Goal: Task Accomplishment & Management: Complete application form

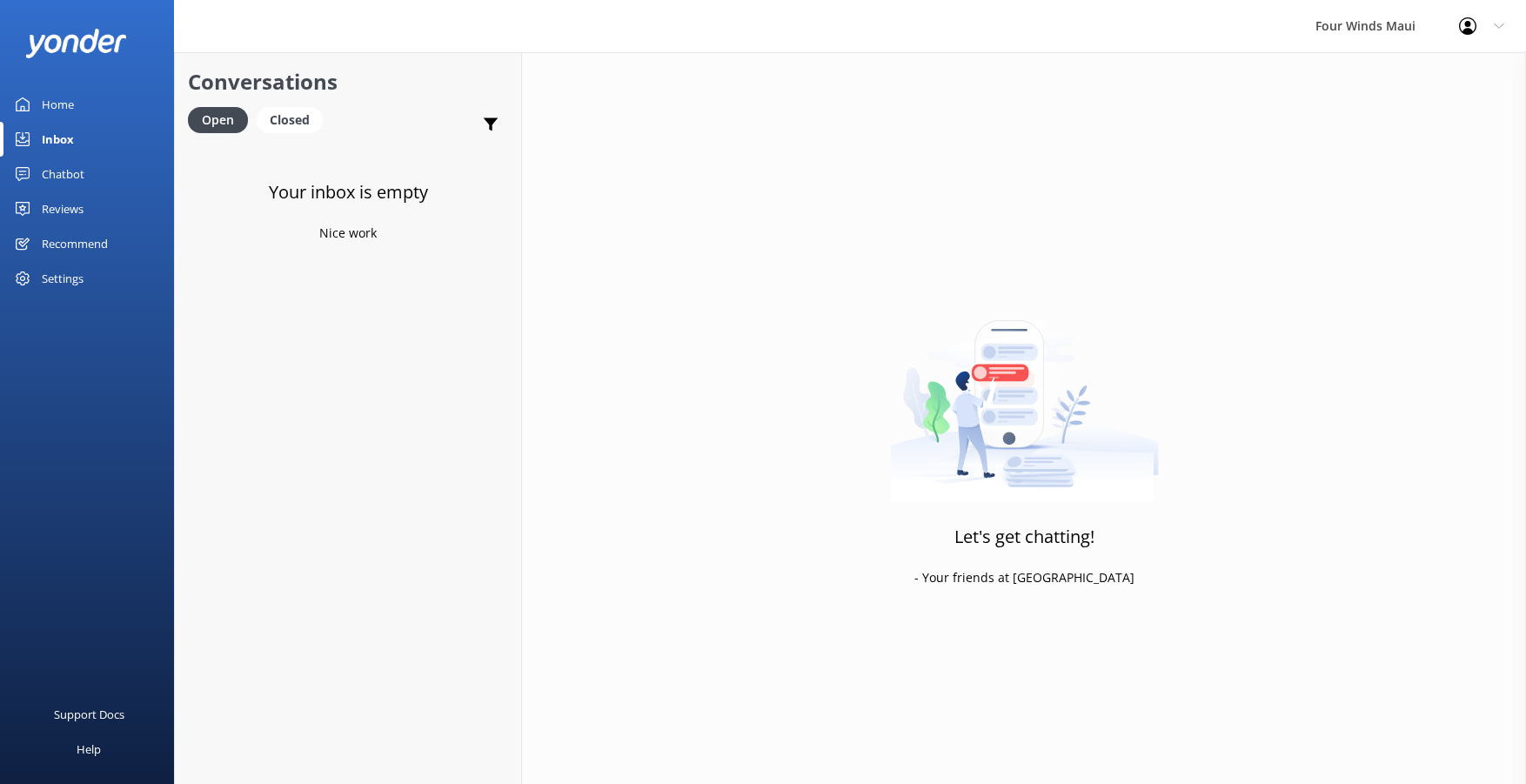
click at [34, 113] on link "Home" at bounding box center [87, 105] width 174 height 35
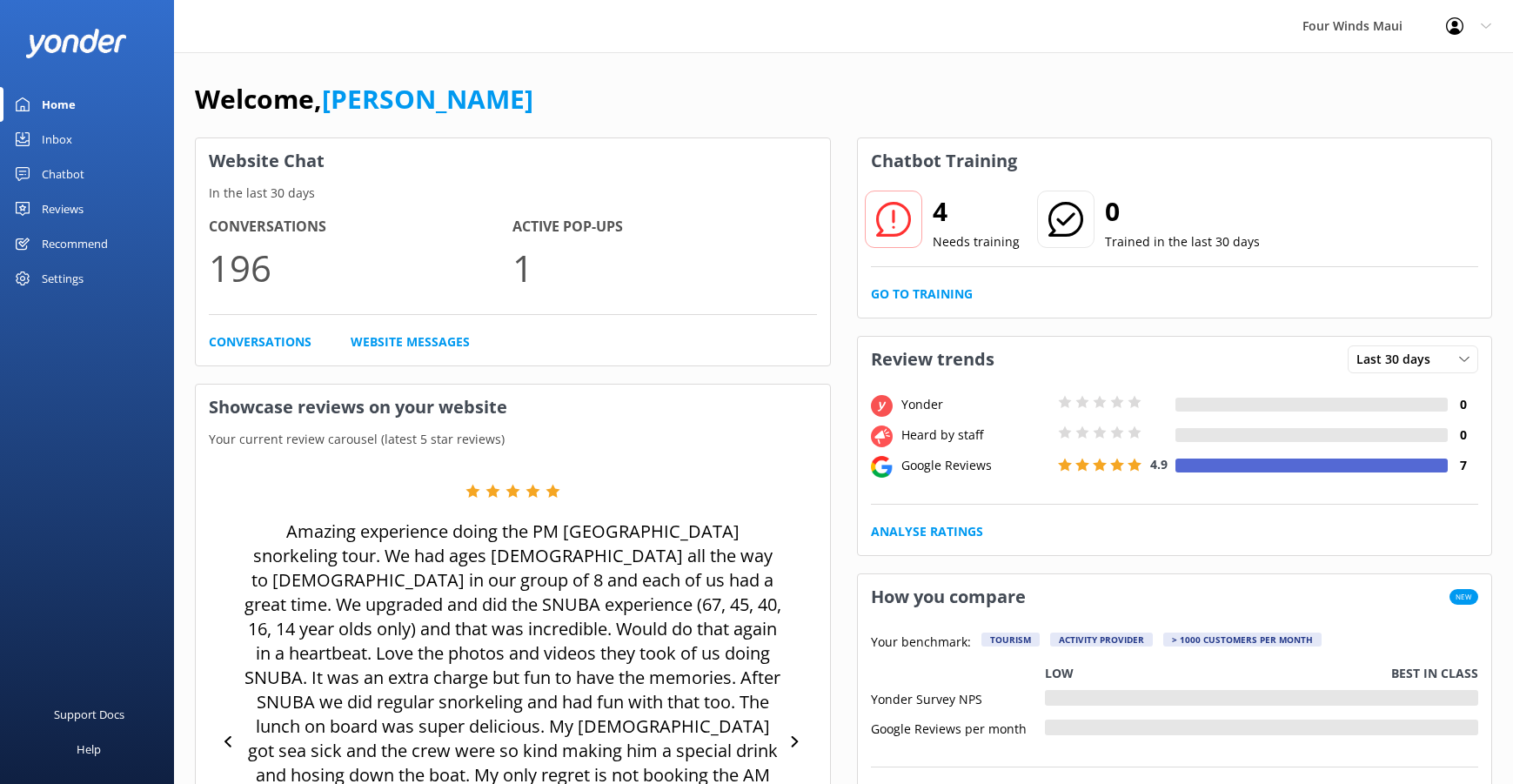
click at [71, 174] on div "Chatbot" at bounding box center [63, 174] width 43 height 35
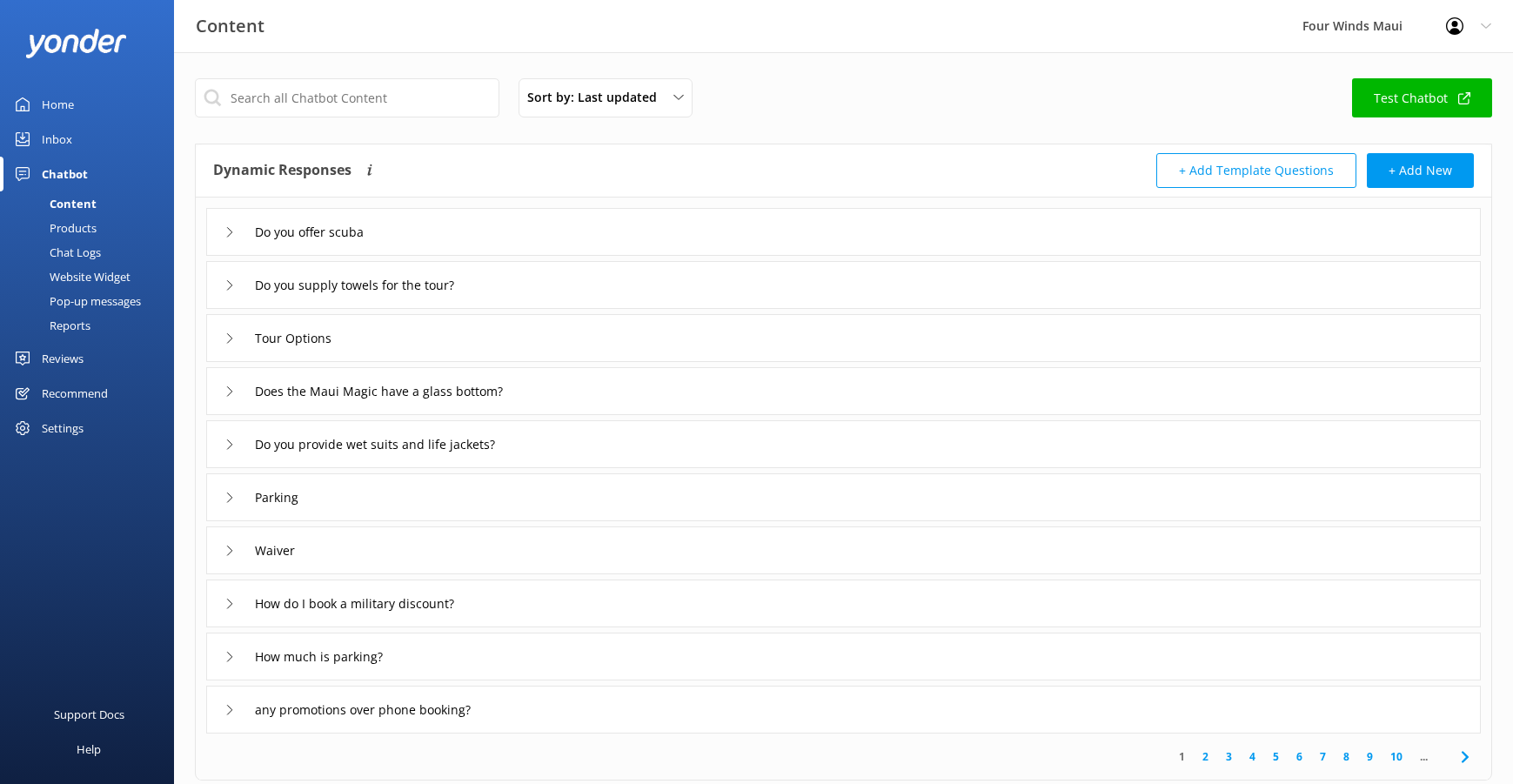
click at [92, 246] on div "Chat Logs" at bounding box center [55, 252] width 90 height 24
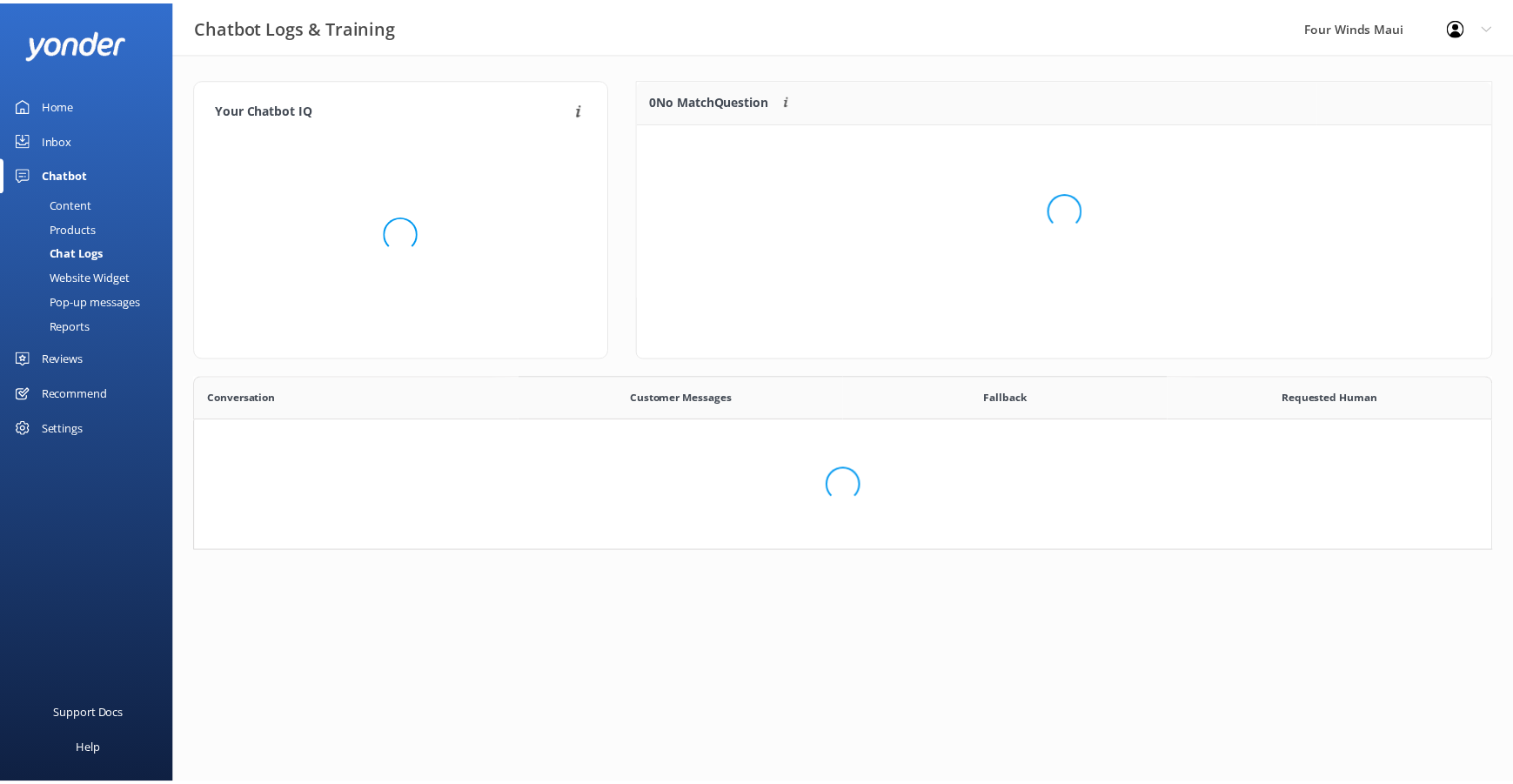
scroll to position [597, 1282]
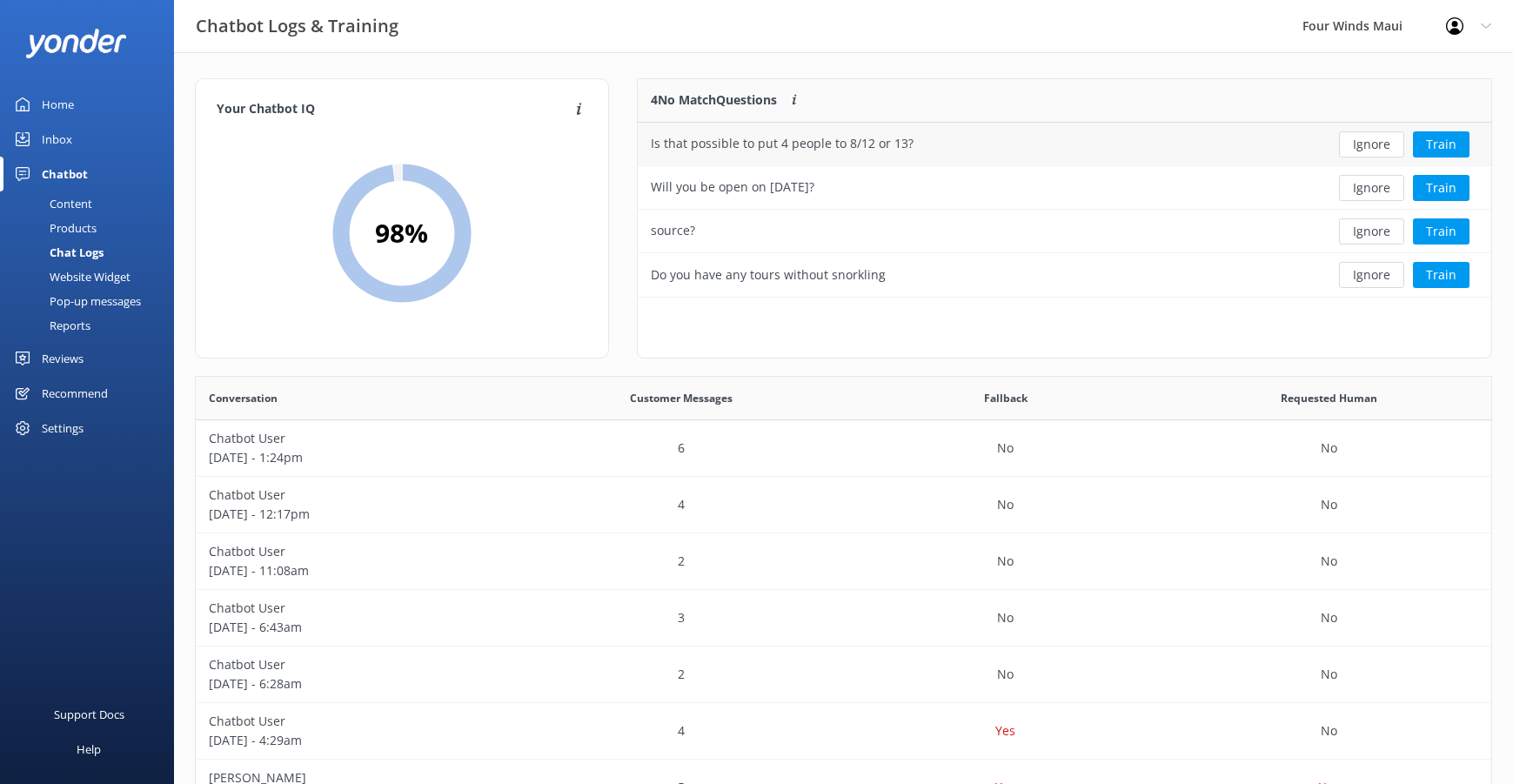
click at [1363, 132] on button "Ignore" at bounding box center [1371, 144] width 65 height 26
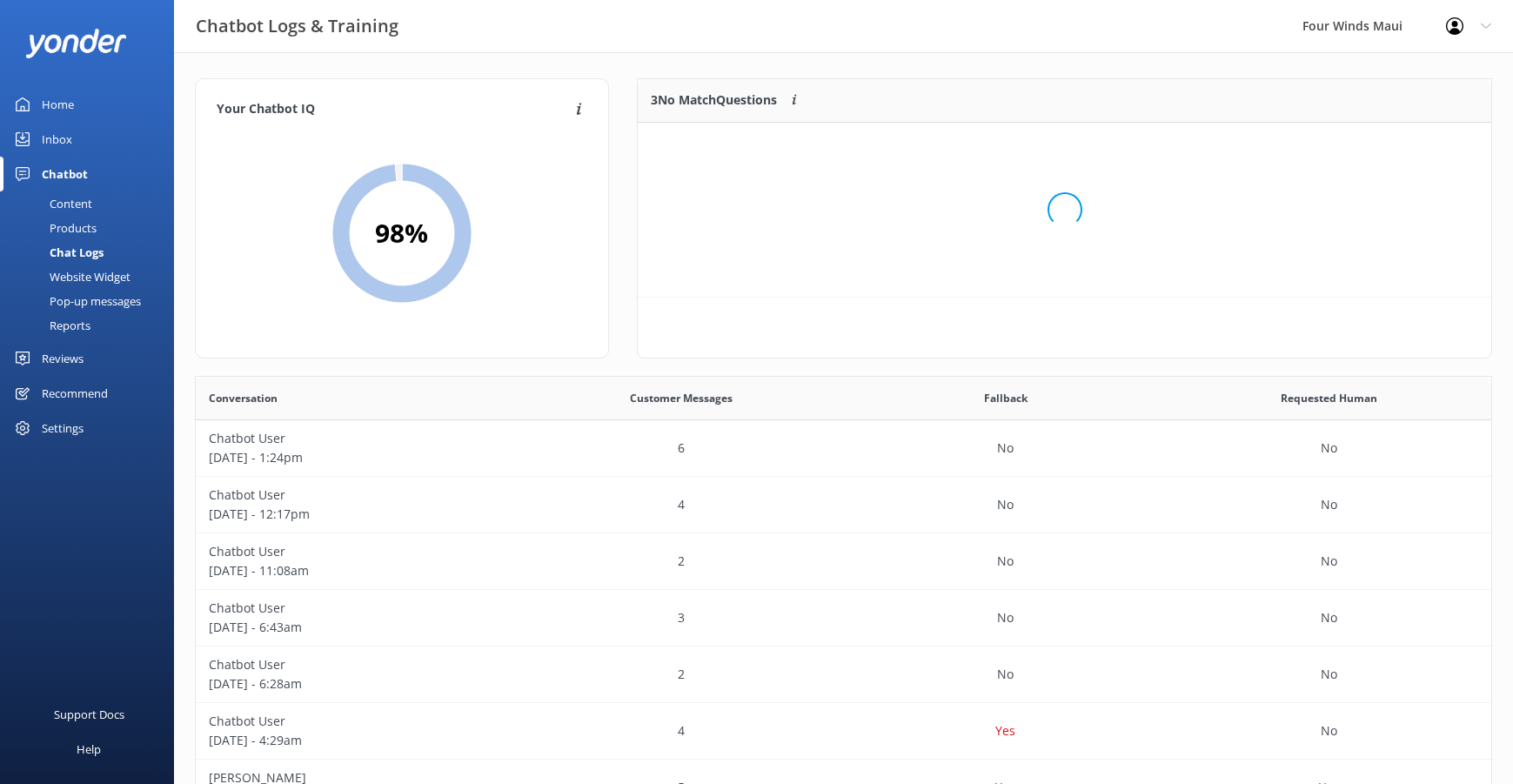
scroll to position [161, 842]
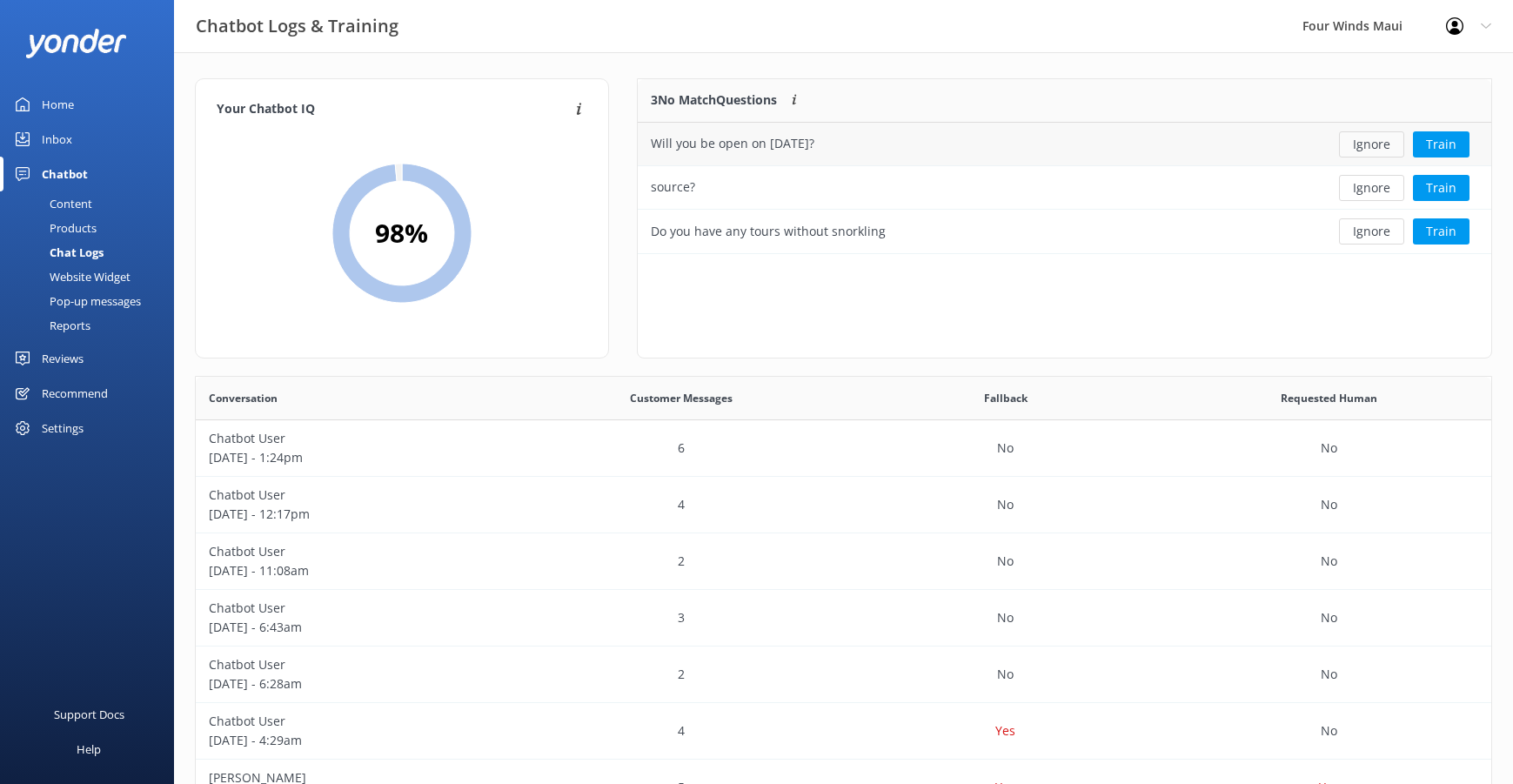
click at [1355, 146] on button "Ignore" at bounding box center [1371, 144] width 65 height 26
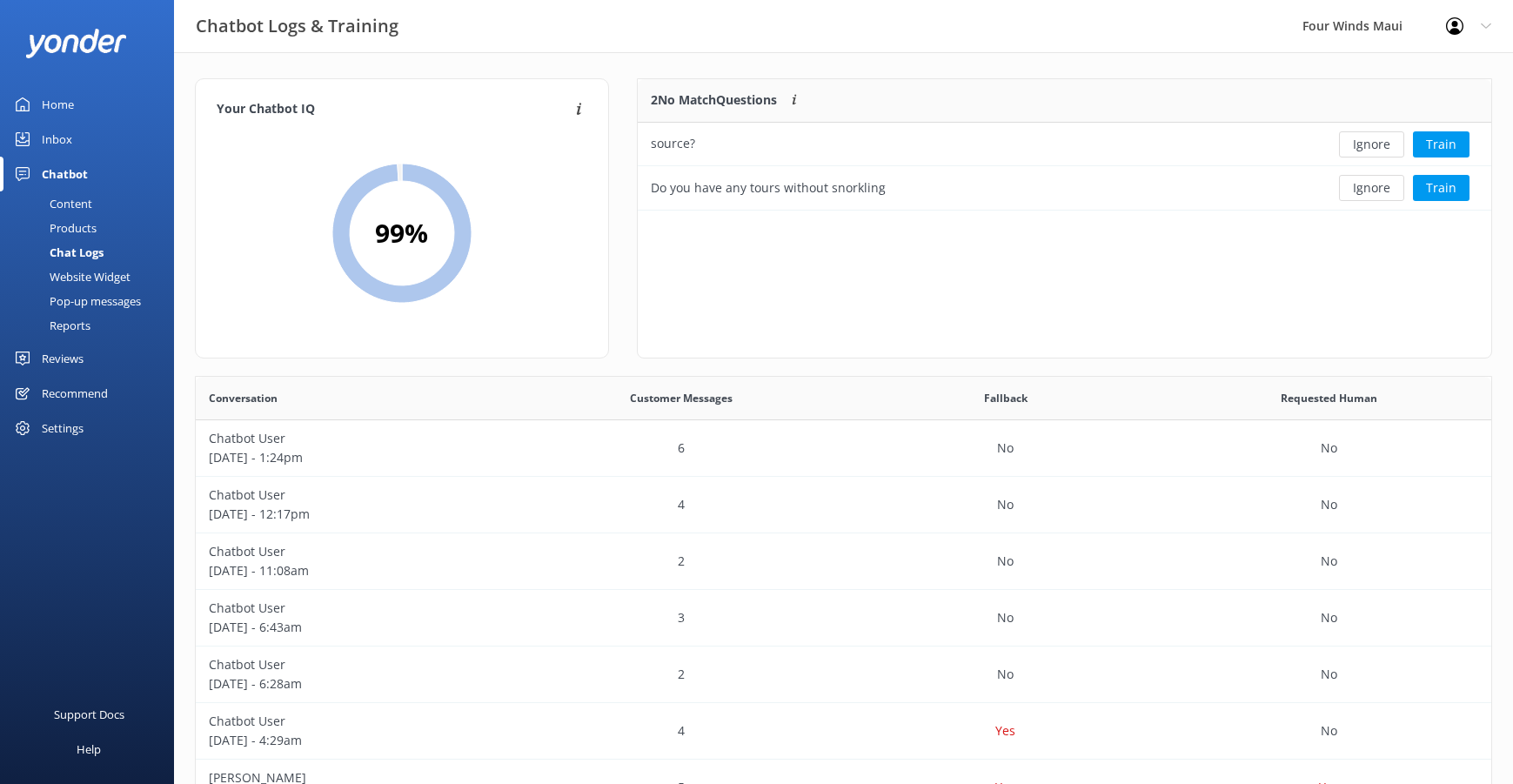
scroll to position [119, 842]
click at [1355, 146] on button "Ignore" at bounding box center [1371, 144] width 65 height 26
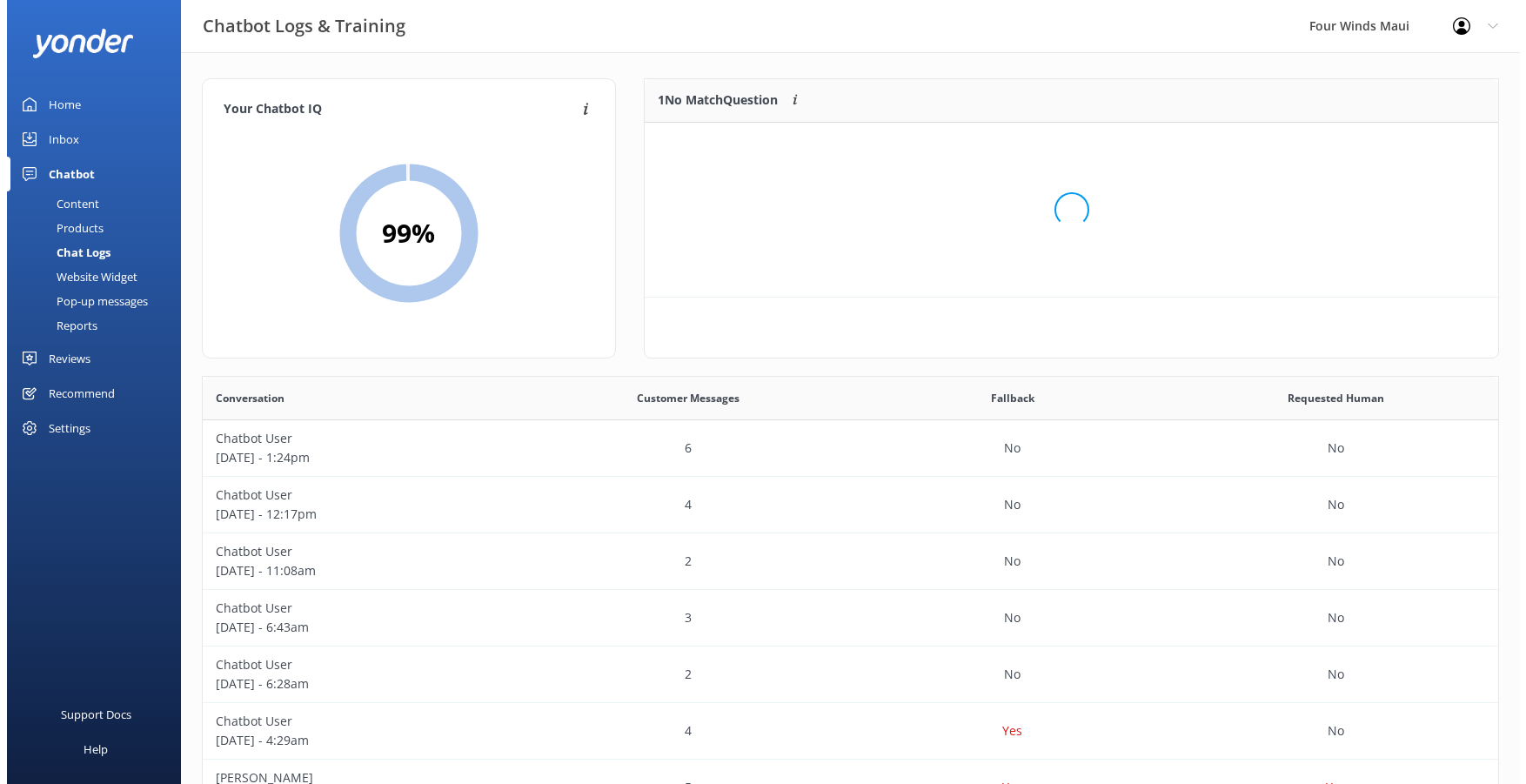
scroll to position [75, 842]
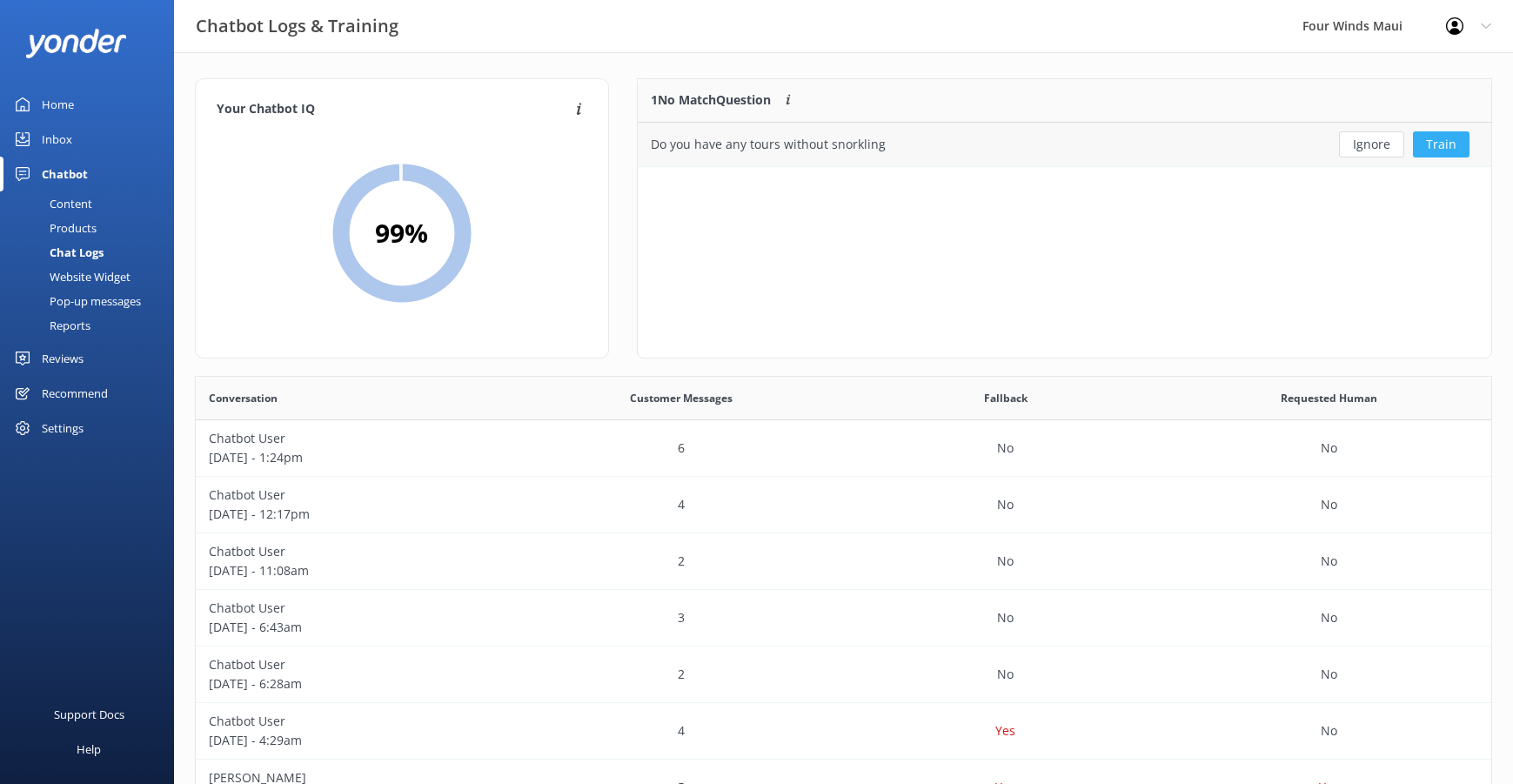
click at [1456, 145] on button "Train" at bounding box center [1441, 144] width 56 height 26
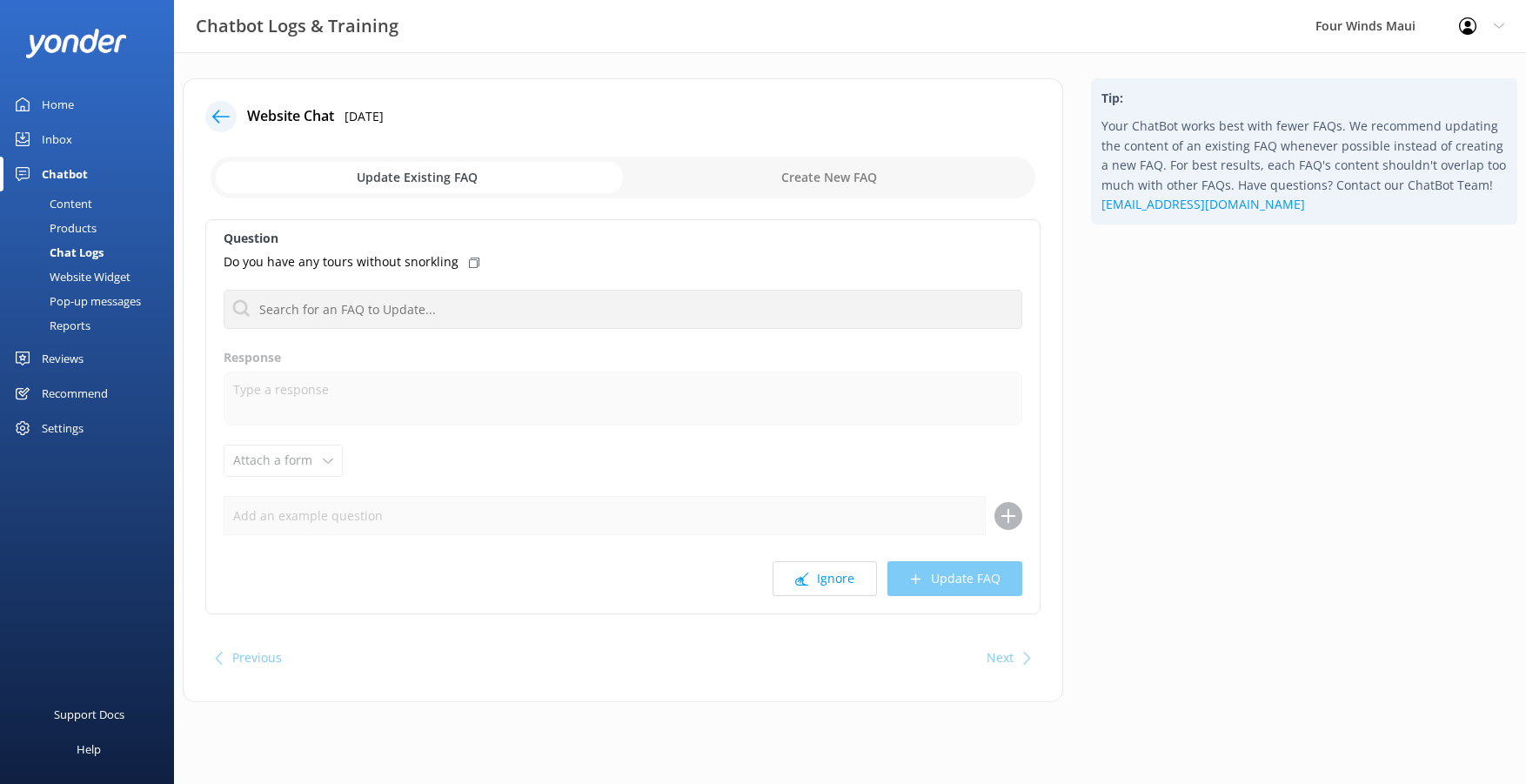
click at [867, 177] on input "checkbox" at bounding box center [623, 177] width 825 height 42
checkbox input "true"
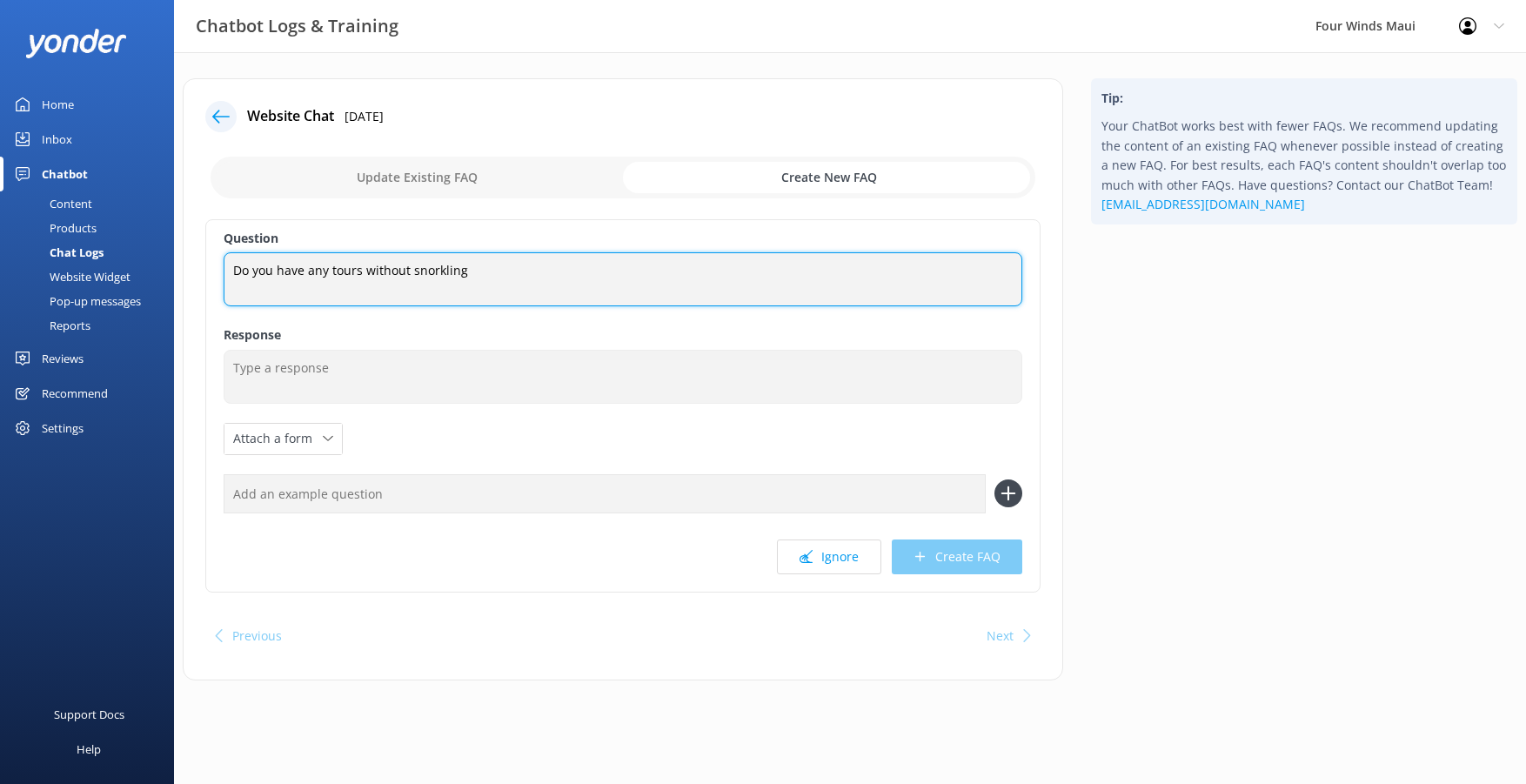
click at [535, 256] on textarea "Do you have any tours without snorkling" at bounding box center [623, 279] width 799 height 53
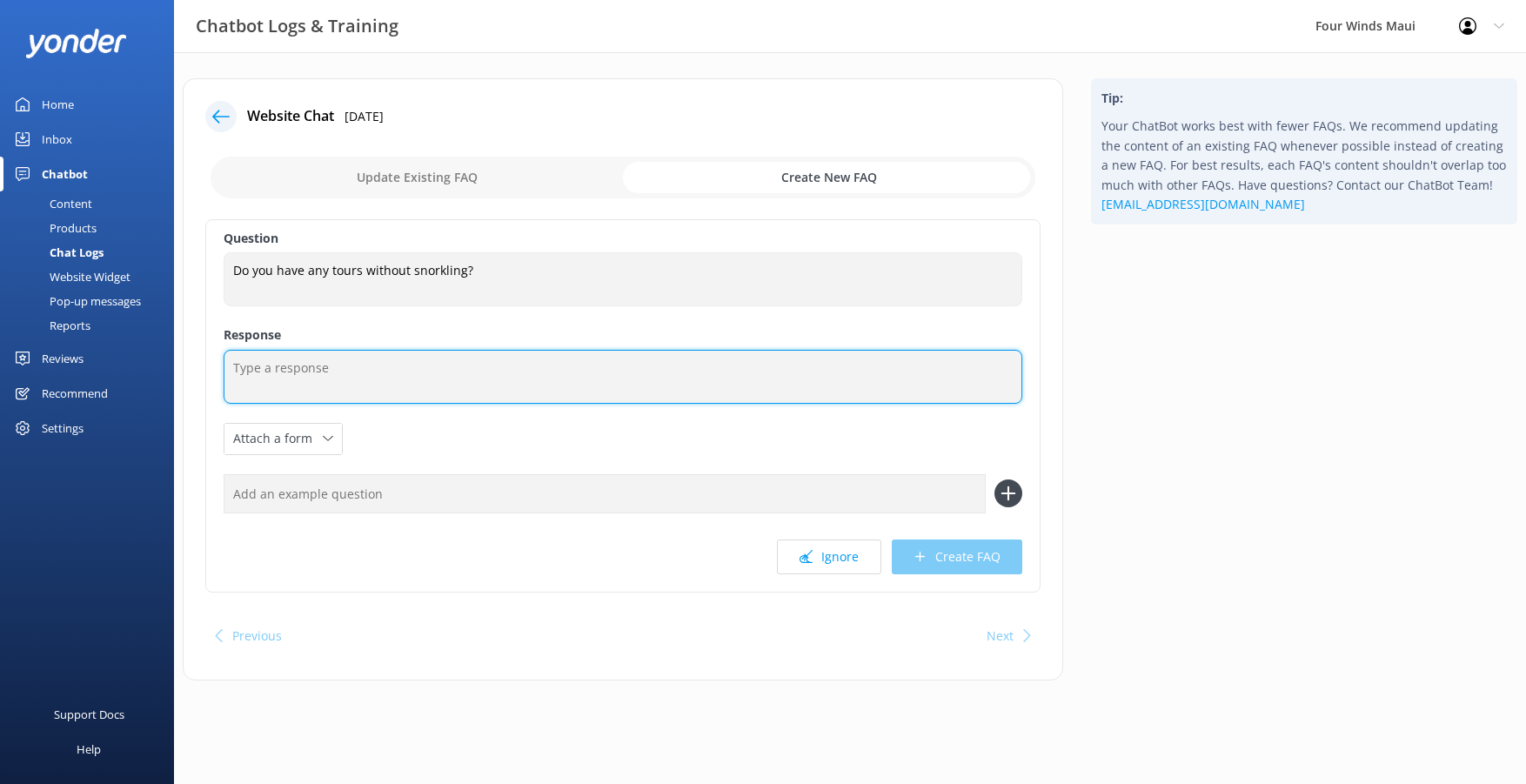
click at [320, 378] on textarea at bounding box center [623, 376] width 799 height 53
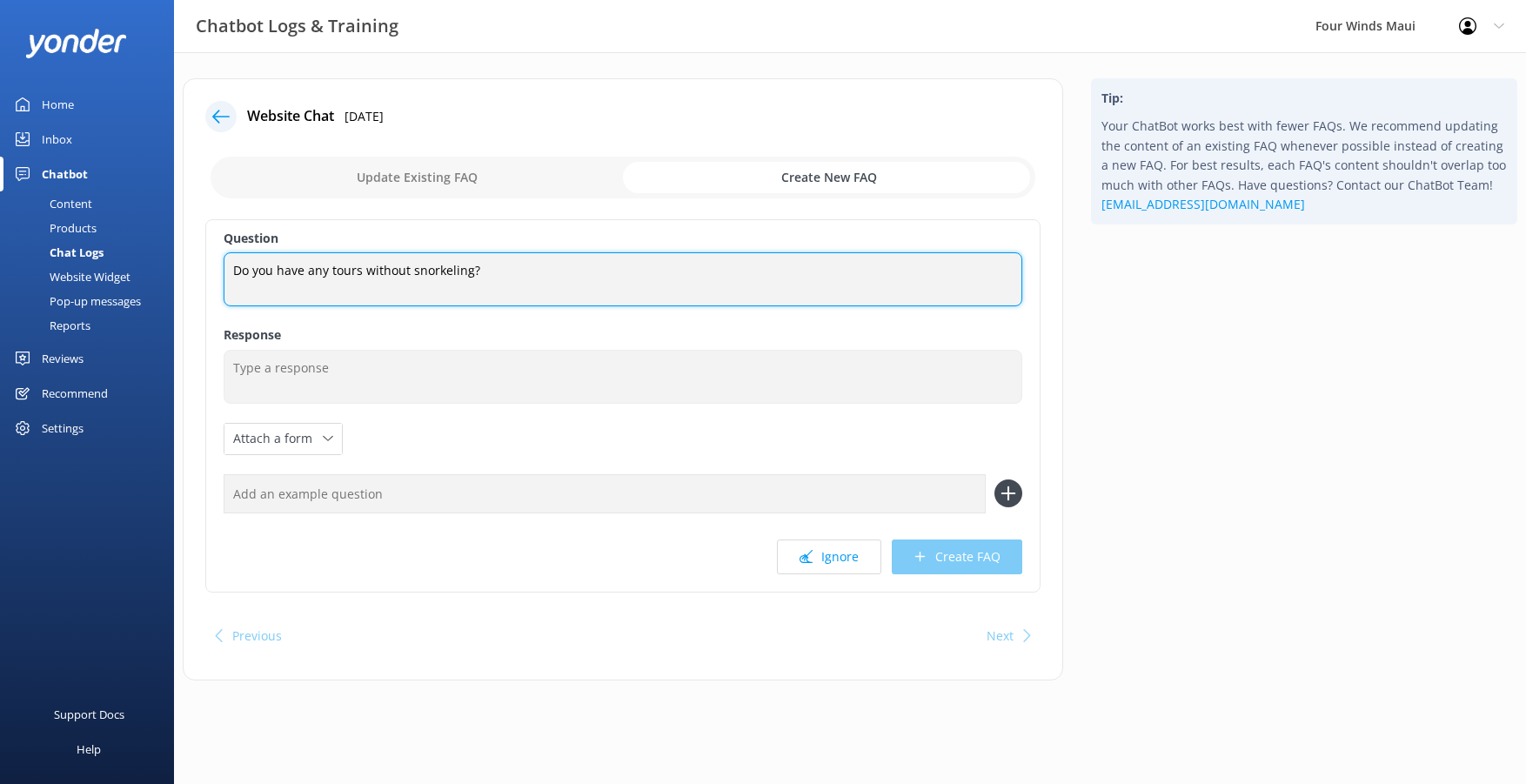
type textarea "Do you have any tours without snorkeling?"
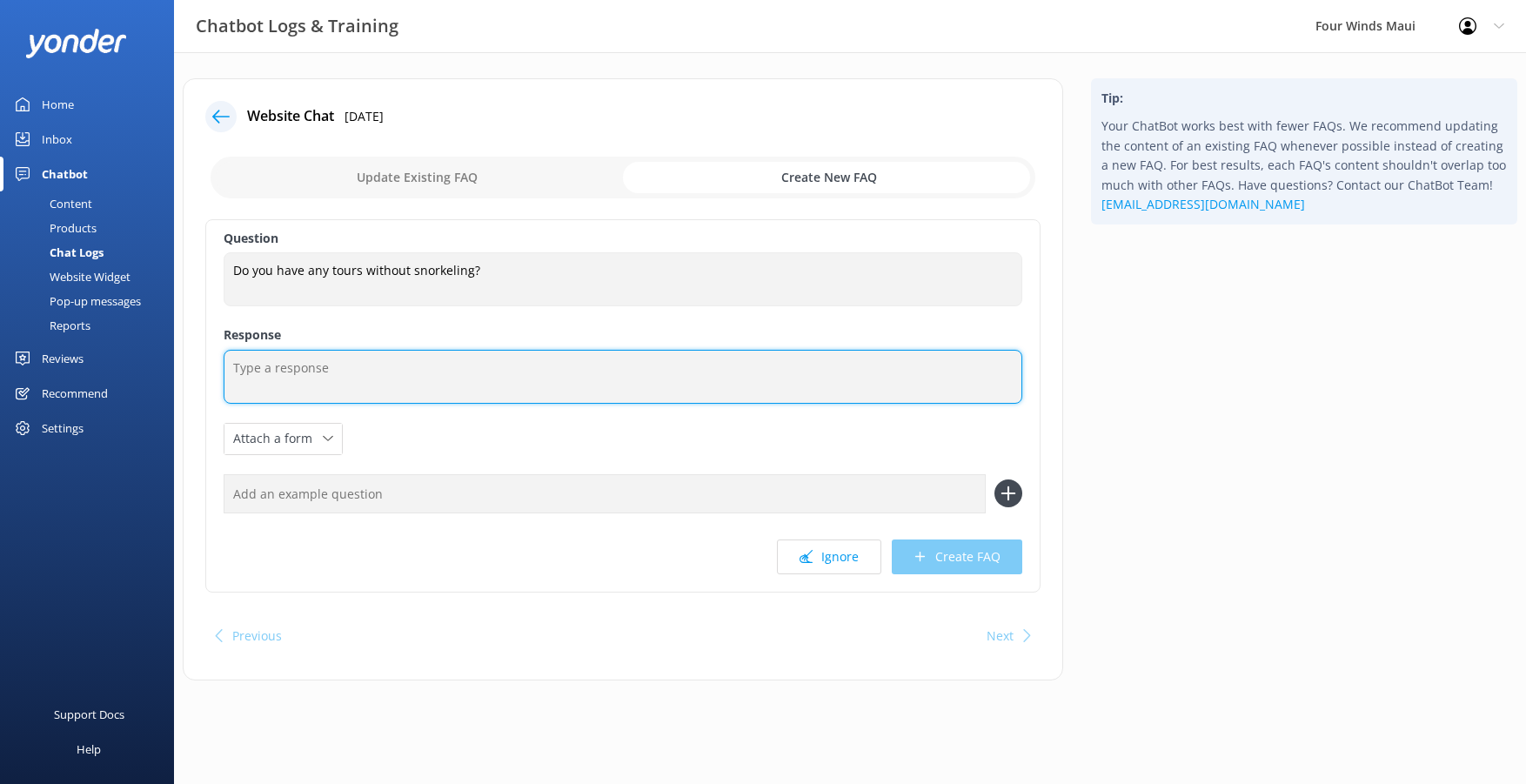
click at [408, 361] on textarea at bounding box center [623, 376] width 799 height 53
type textarea "A"
drag, startPoint x: 485, startPoint y: 370, endPoint x: 109, endPoint y: 347, distance: 376.7
click at [109, 348] on div "Chatbot Logs & Training Four Winds Maui Profile Settings Logout Home Inbox Chat…" at bounding box center [763, 392] width 1526 height 680
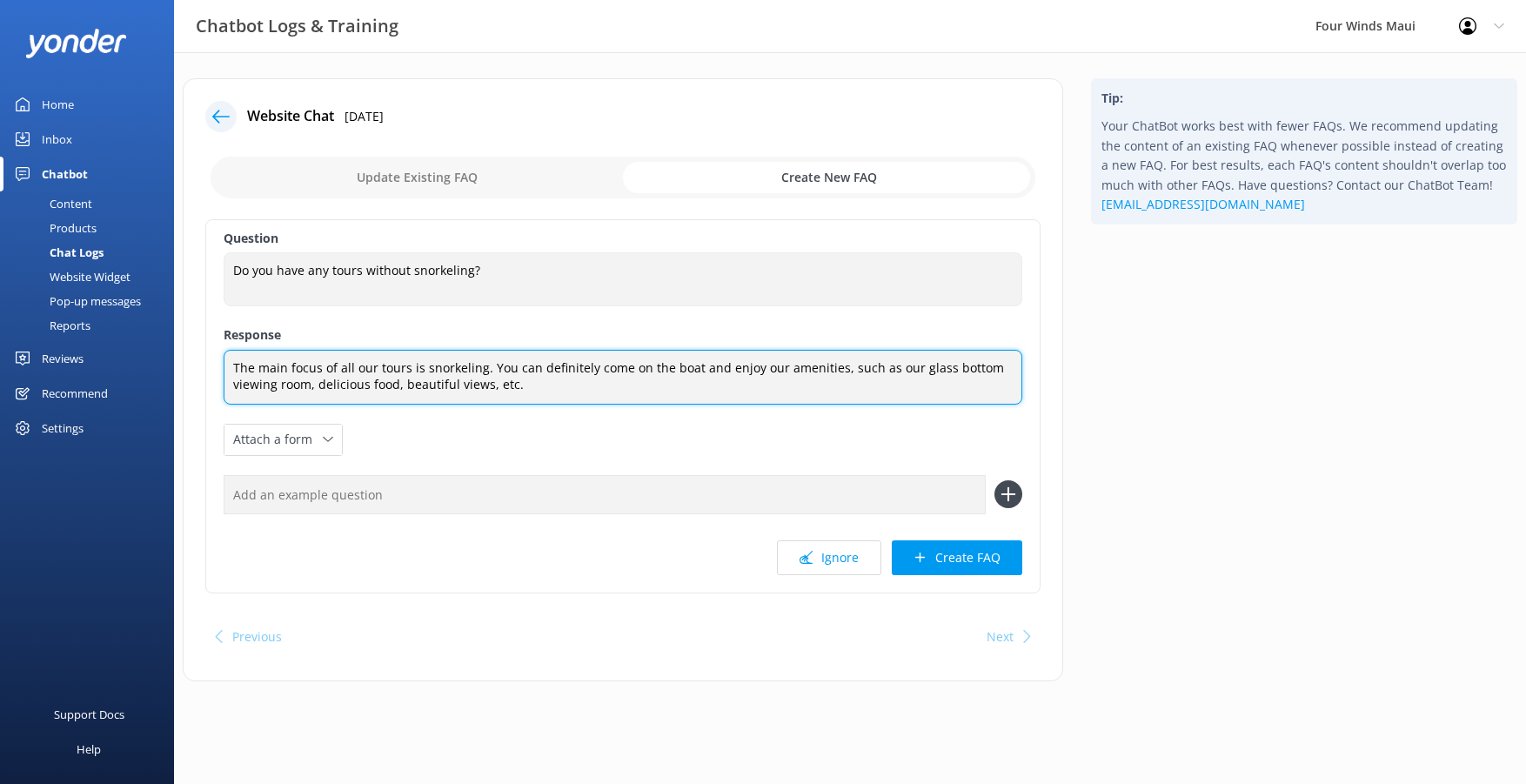
click at [494, 386] on textarea "The main focus of all our tours is snorkeling. You can definitely come on the b…" at bounding box center [623, 377] width 799 height 54
type textarea "The main focus of all our tours is snorkeling. You can definitely come on the b…"
drag, startPoint x: 668, startPoint y: 384, endPoint x: 271, endPoint y: 379, distance: 397.0
click at [184, 365] on div "Website Chat [DATE] Update Existing FAQ Create New FAQ Question Do you have any…" at bounding box center [623, 380] width 881 height 602
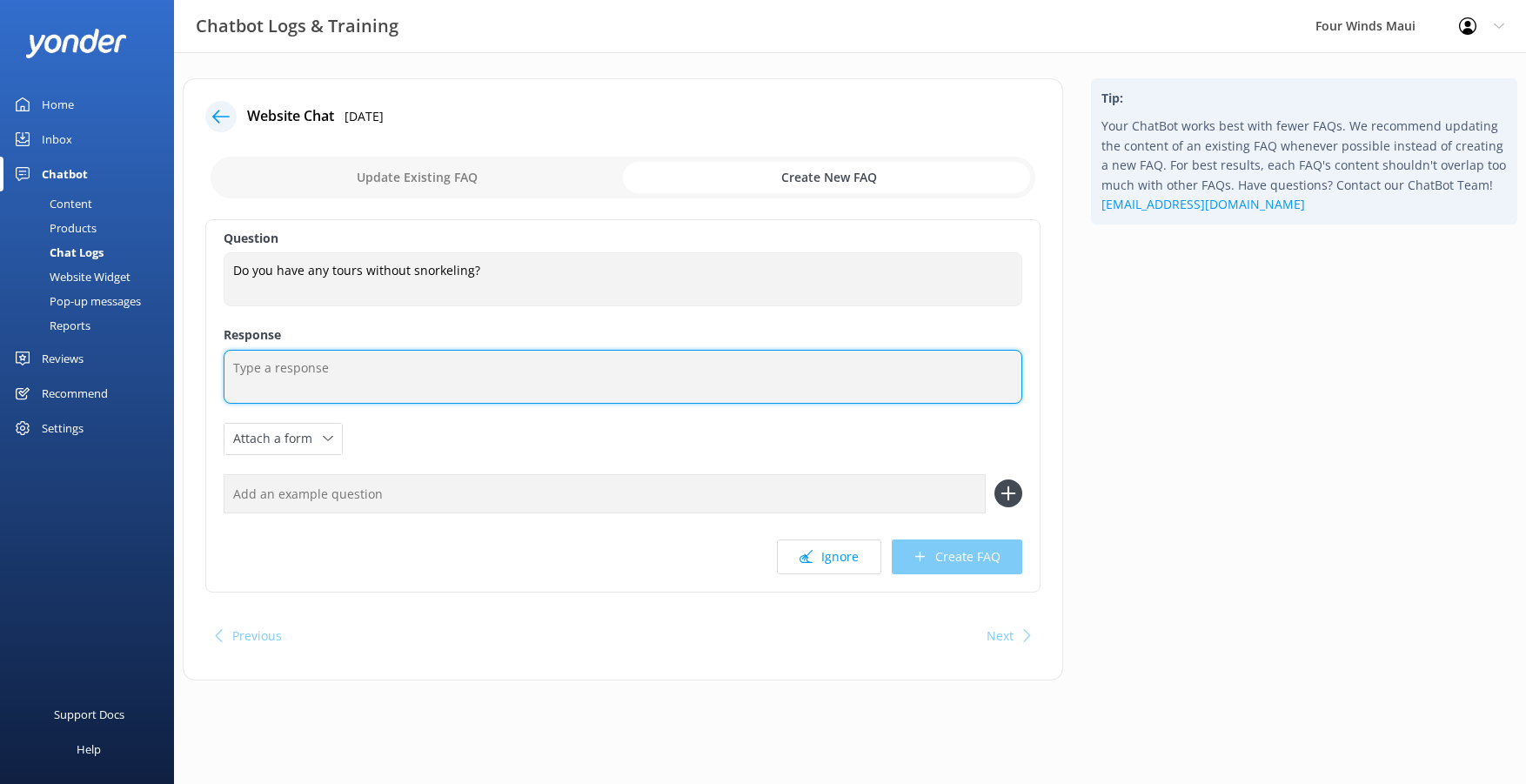
paste textarea "The main focus of all our tours is snorkeling, but you’re absolutely welcome to…"
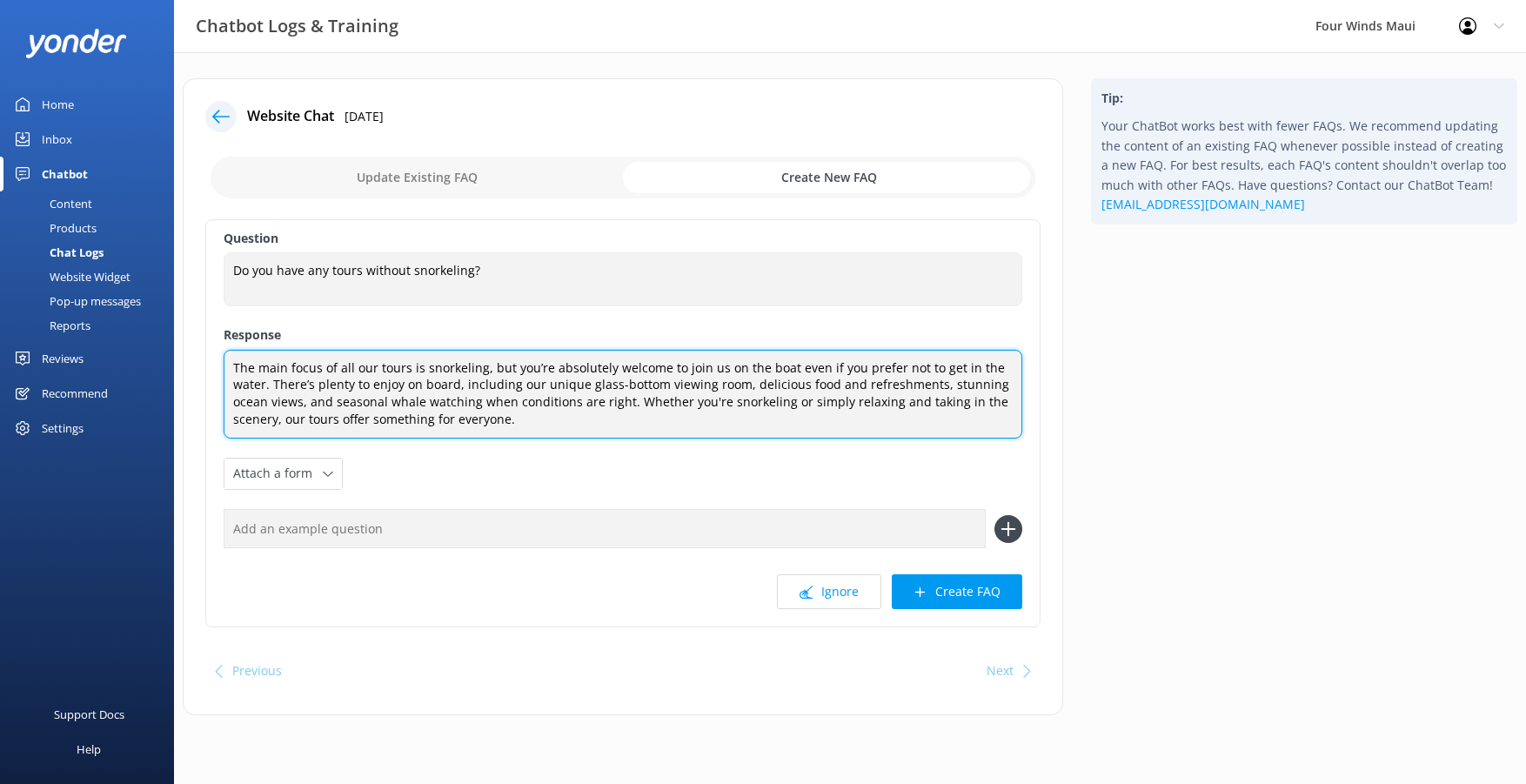
click at [452, 381] on textarea "The main focus of all our tours is snorkeling, but you’re absolutely welcome to…" at bounding box center [623, 393] width 799 height 88
type textarea "The main focus of all our tours is snorkeling, but you’re absolutely welcome to…"
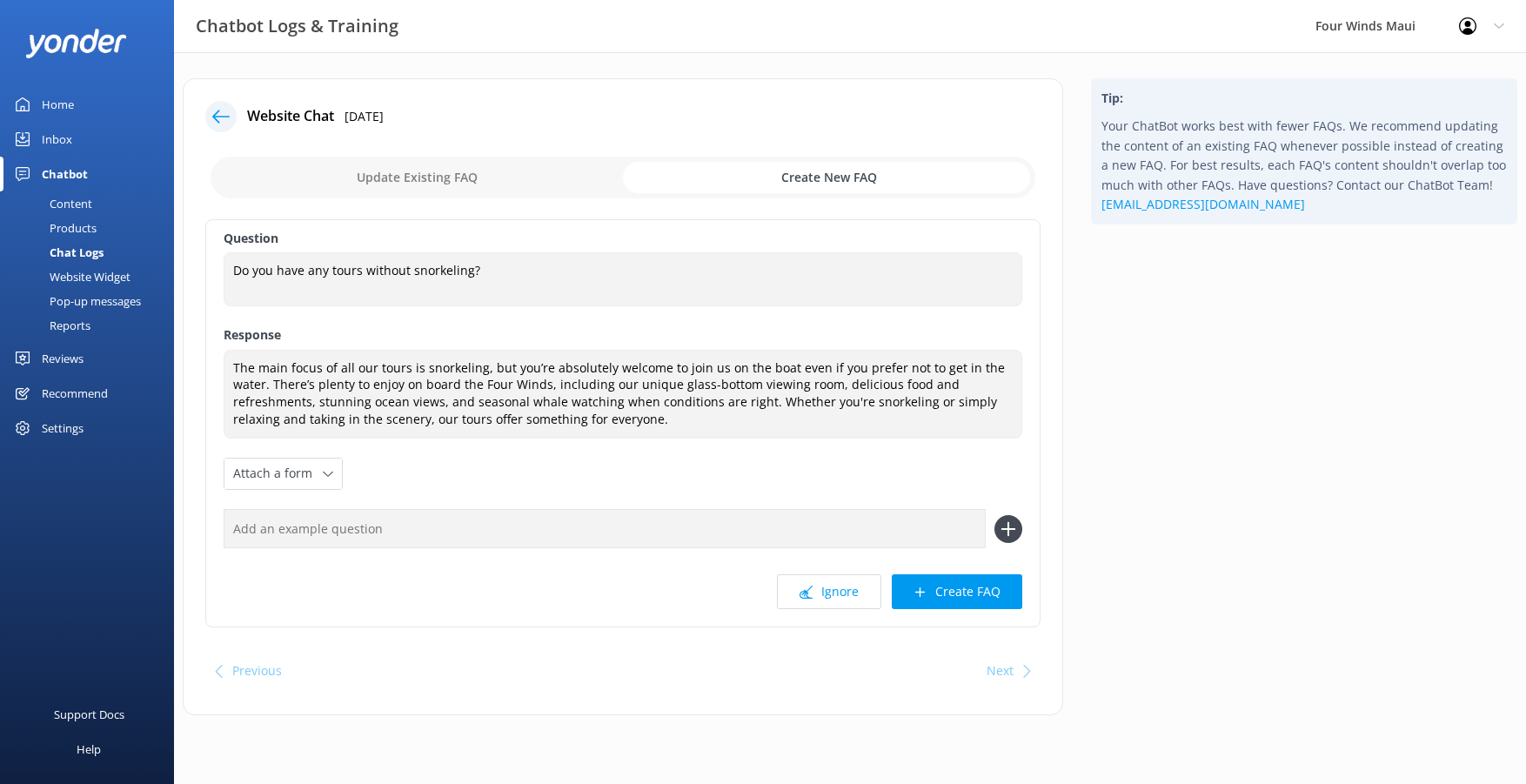
click at [116, 294] on div "Pop-up messages" at bounding box center [76, 300] width 130 height 24
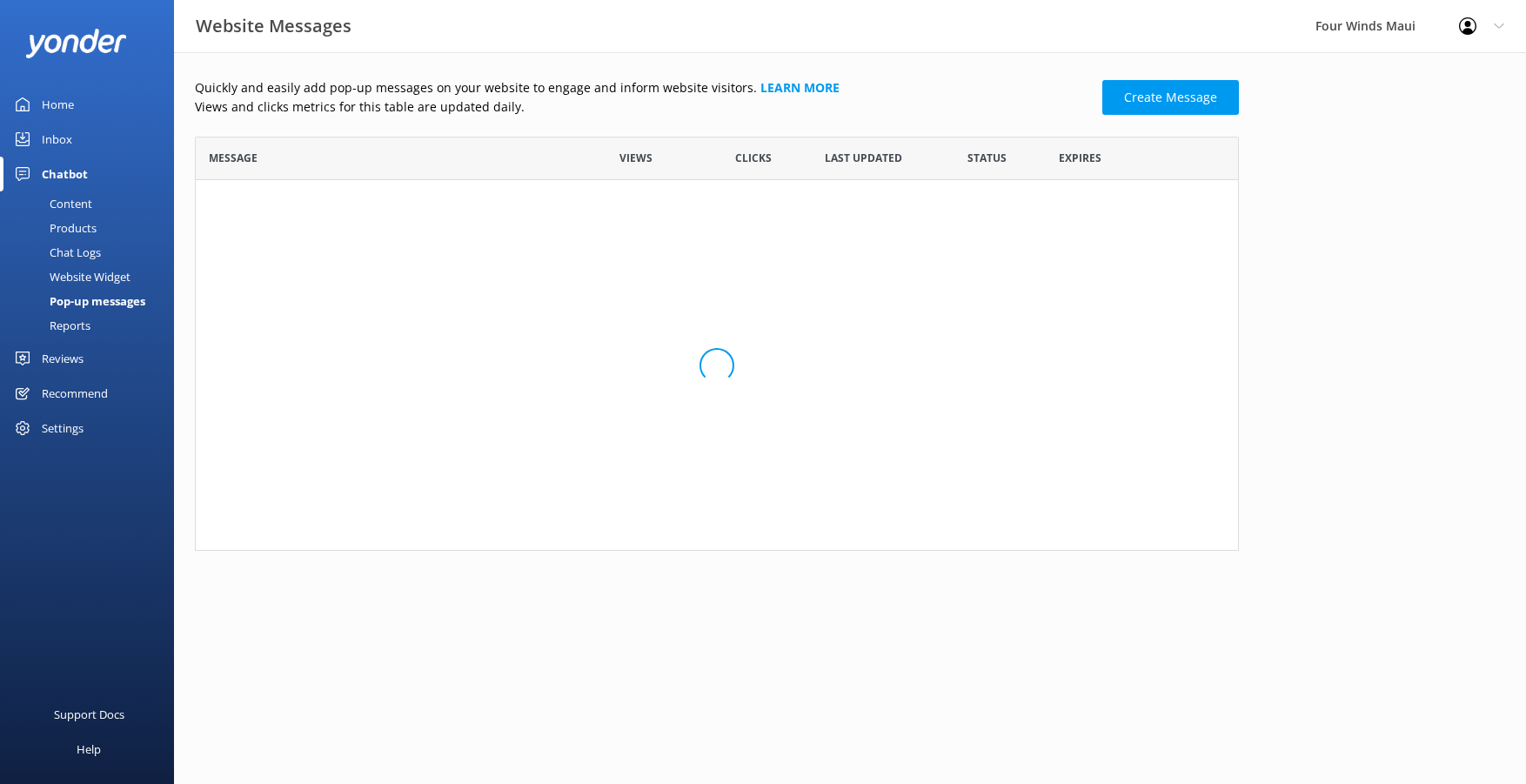
scroll to position [179, 1031]
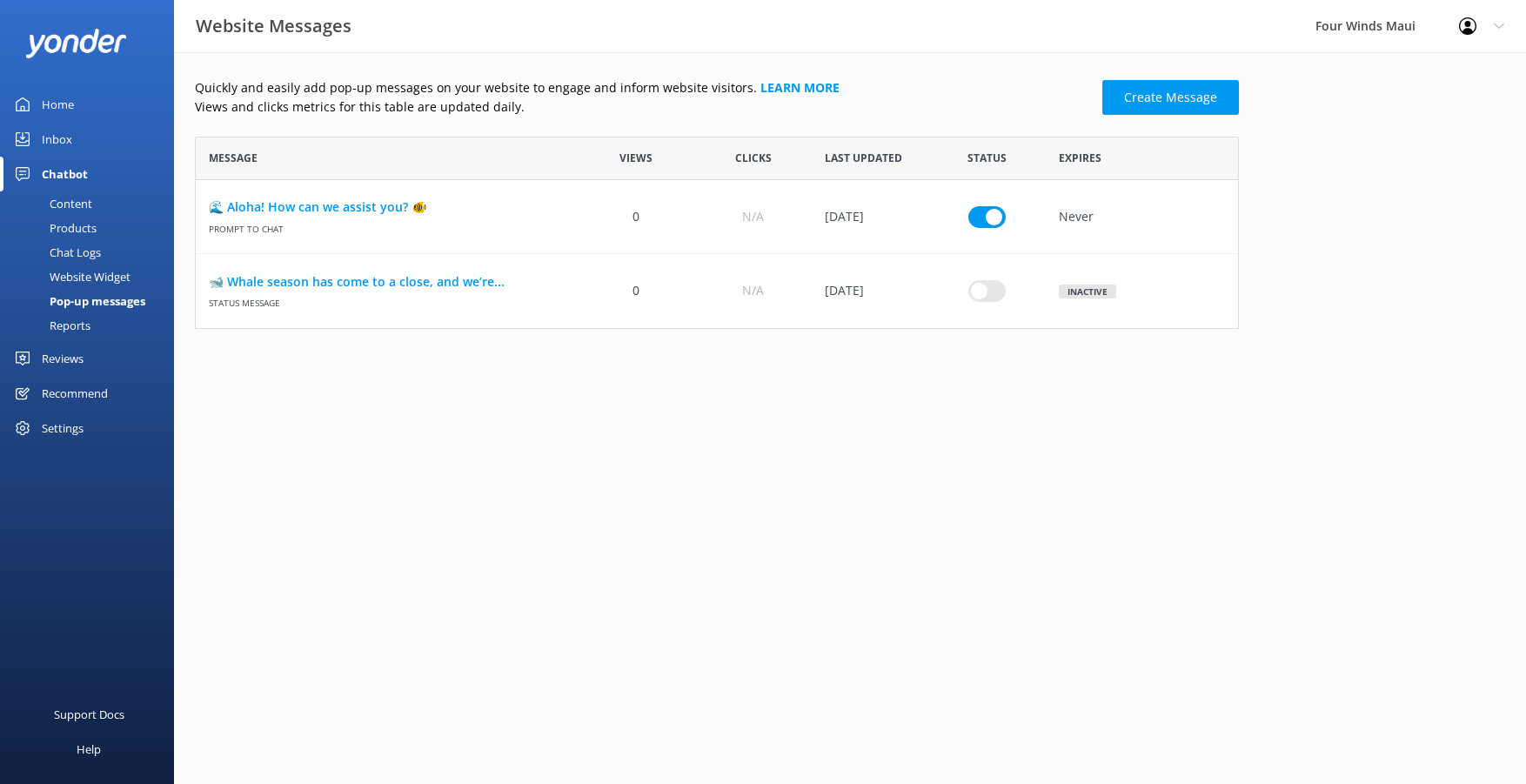
click at [108, 278] on div "Website Widget" at bounding box center [71, 276] width 121 height 24
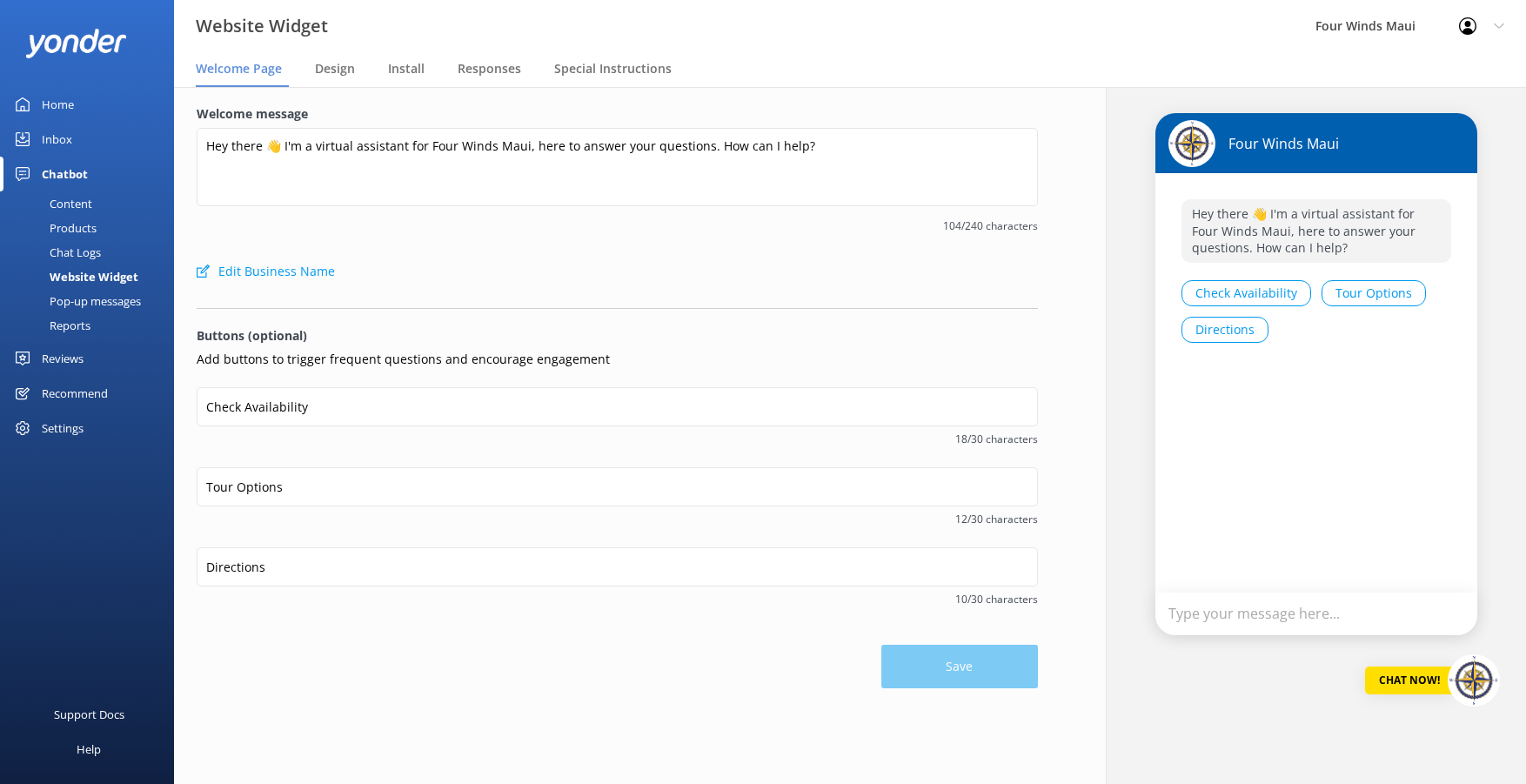
click at [95, 298] on div "Pop-up messages" at bounding box center [76, 300] width 130 height 24
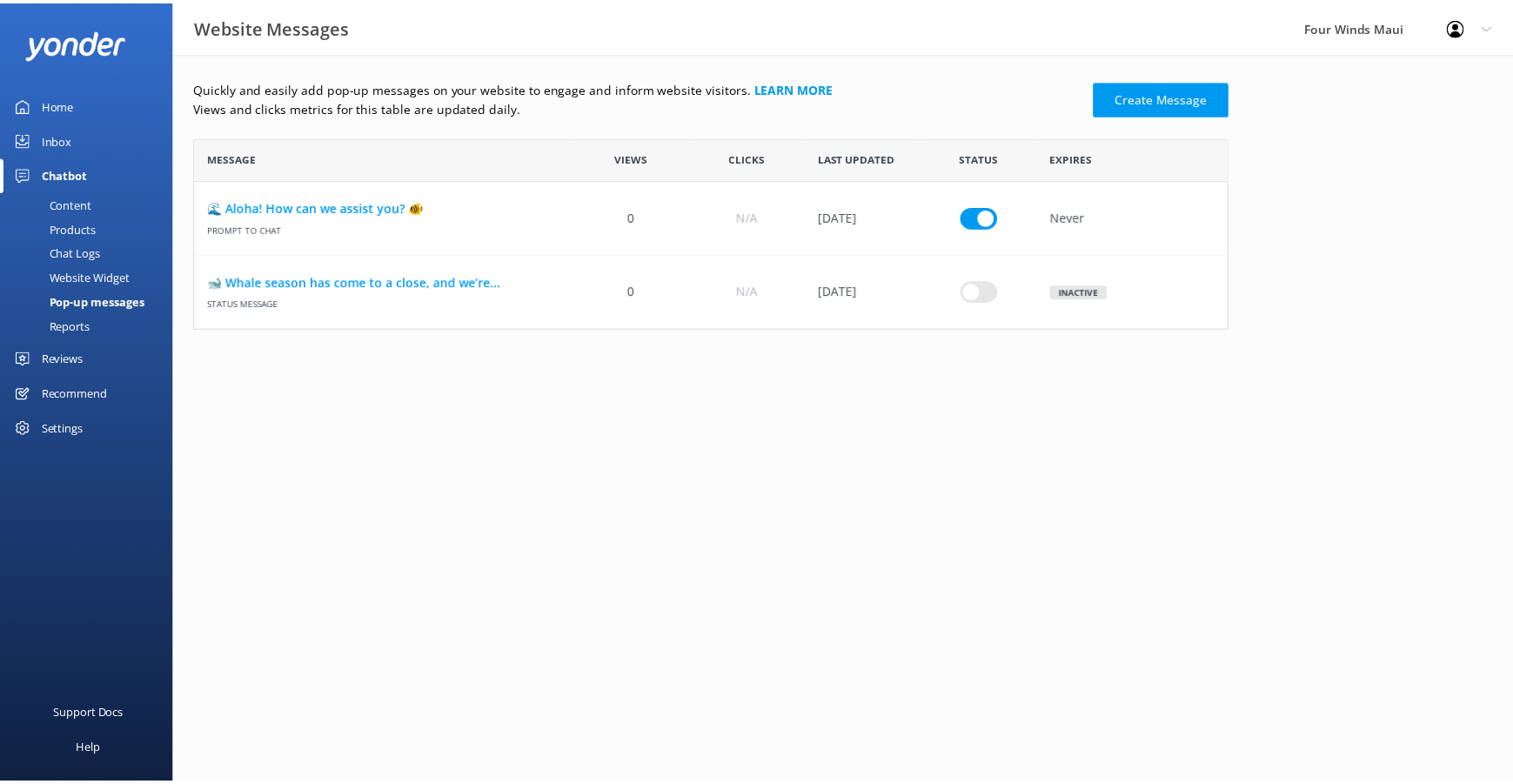
scroll to position [179, 1031]
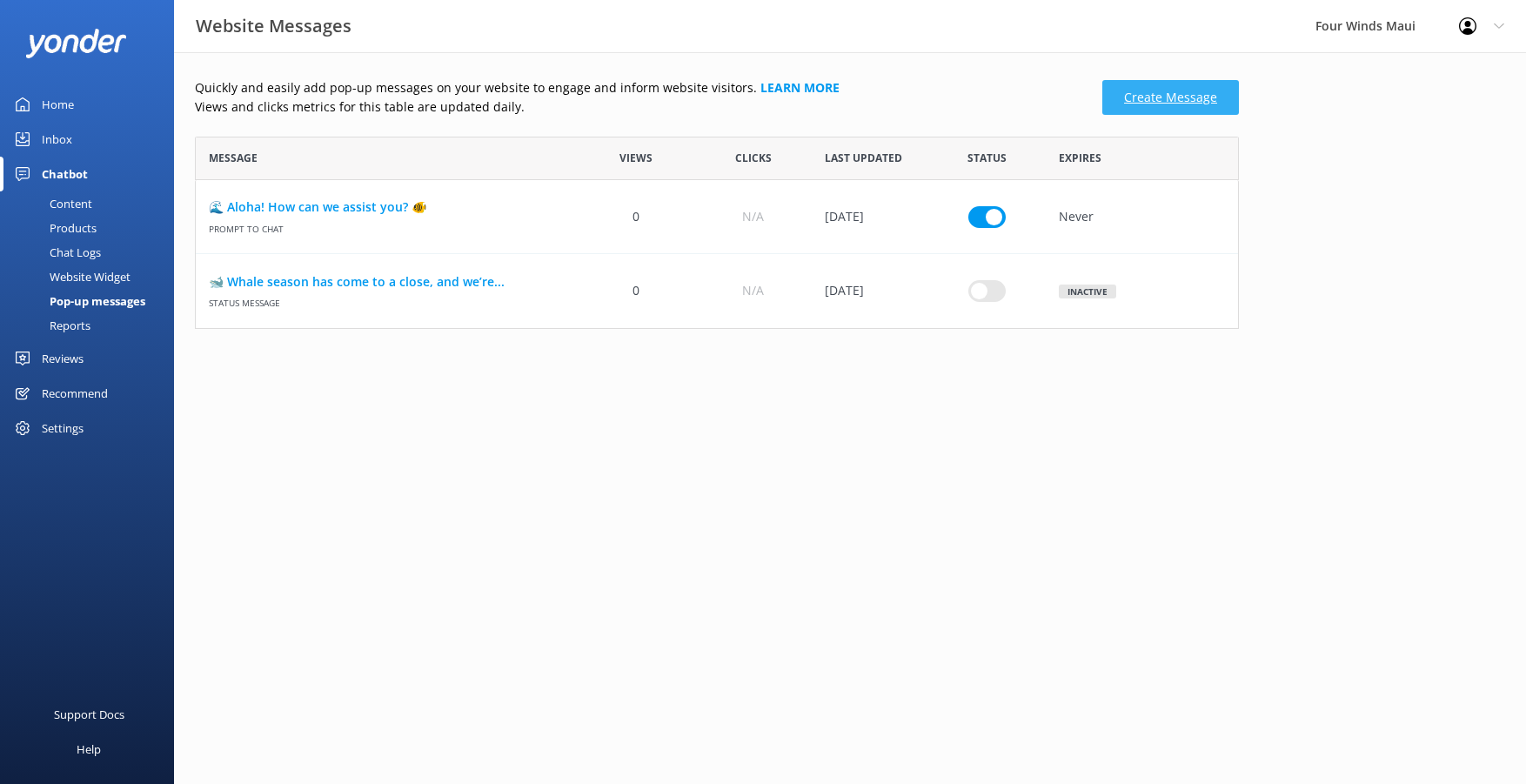
click at [1184, 97] on link "Create Message" at bounding box center [1170, 97] width 137 height 35
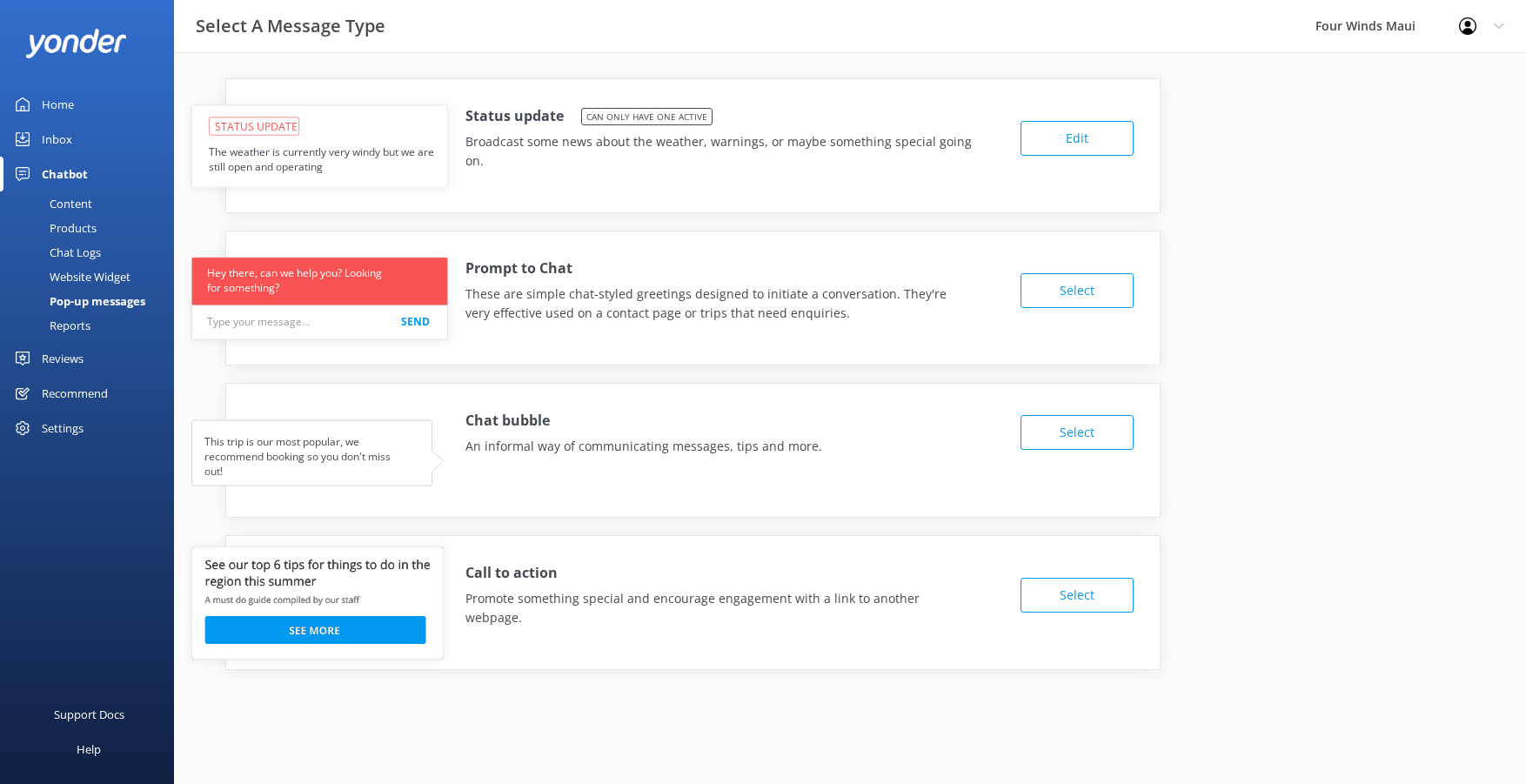
click at [1082, 577] on button "Select" at bounding box center [1077, 595] width 113 height 35
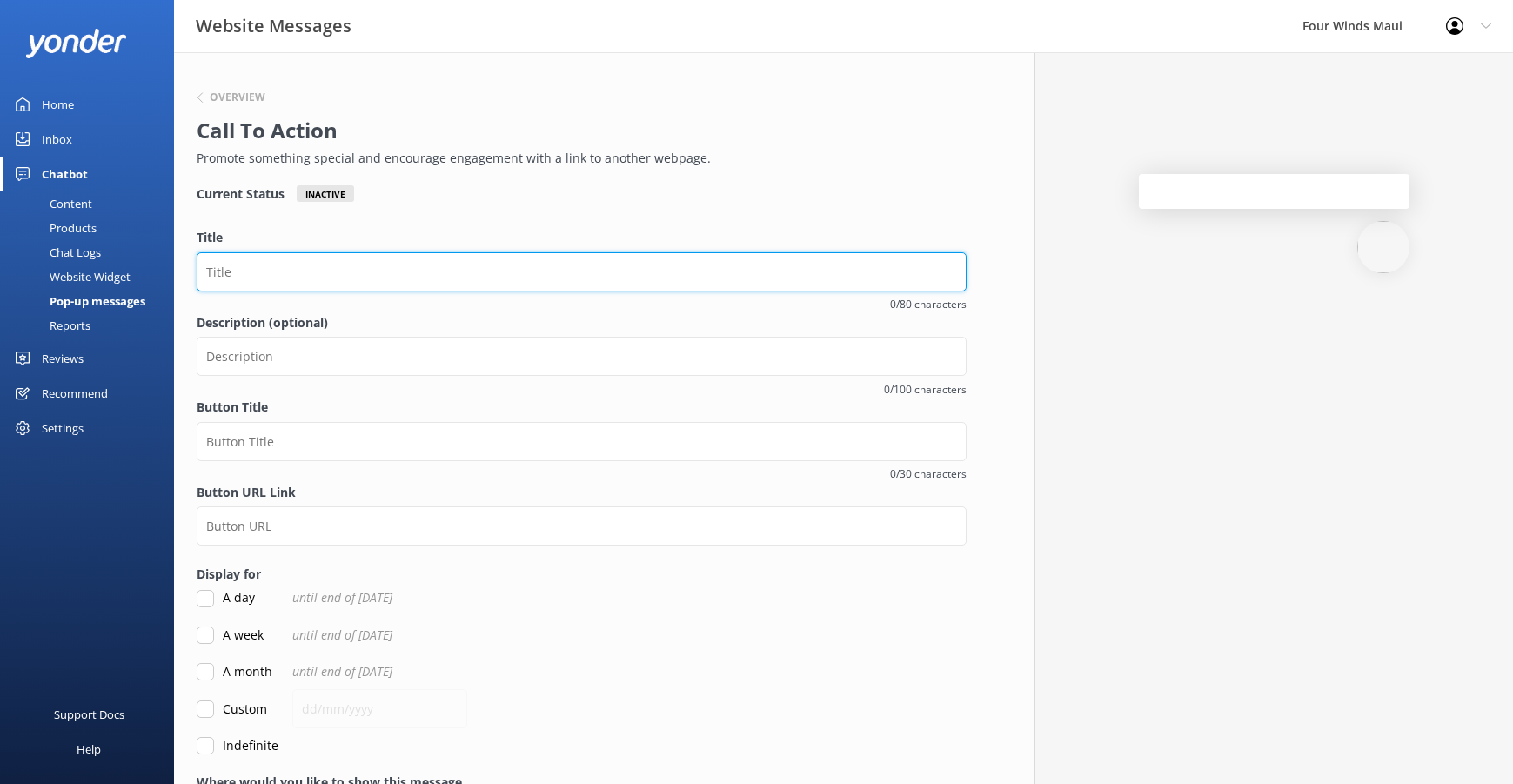
click at [361, 264] on input "Title" at bounding box center [581, 272] width 770 height 39
type input "SAVENOW AM"
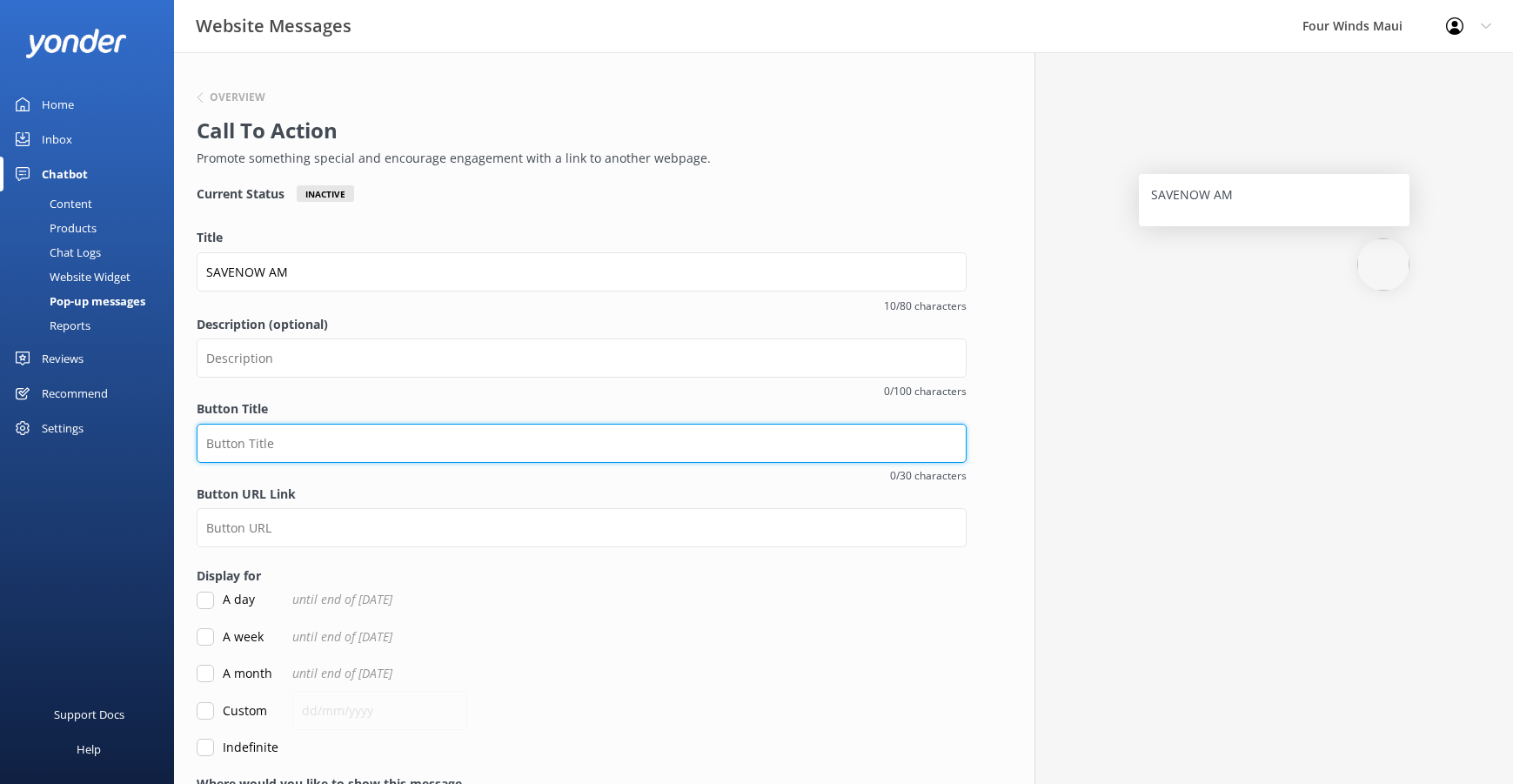
click at [319, 443] on input "Button Title" at bounding box center [581, 443] width 770 height 39
drag, startPoint x: 397, startPoint y: 448, endPoint x: 0, endPoint y: 419, distance: 398.1
click at [1, 424] on div "Website Messages Four Winds Maui Profile Settings Logout Home Inbox Chatbot Con…" at bounding box center [756, 485] width 1513 height 866
drag, startPoint x: 456, startPoint y: 447, endPoint x: 131, endPoint y: 419, distance: 326.2
click at [131, 419] on div "Website Messages Four Winds Maui Profile Settings Logout Home Inbox Chatbot Con…" at bounding box center [756, 485] width 1513 height 866
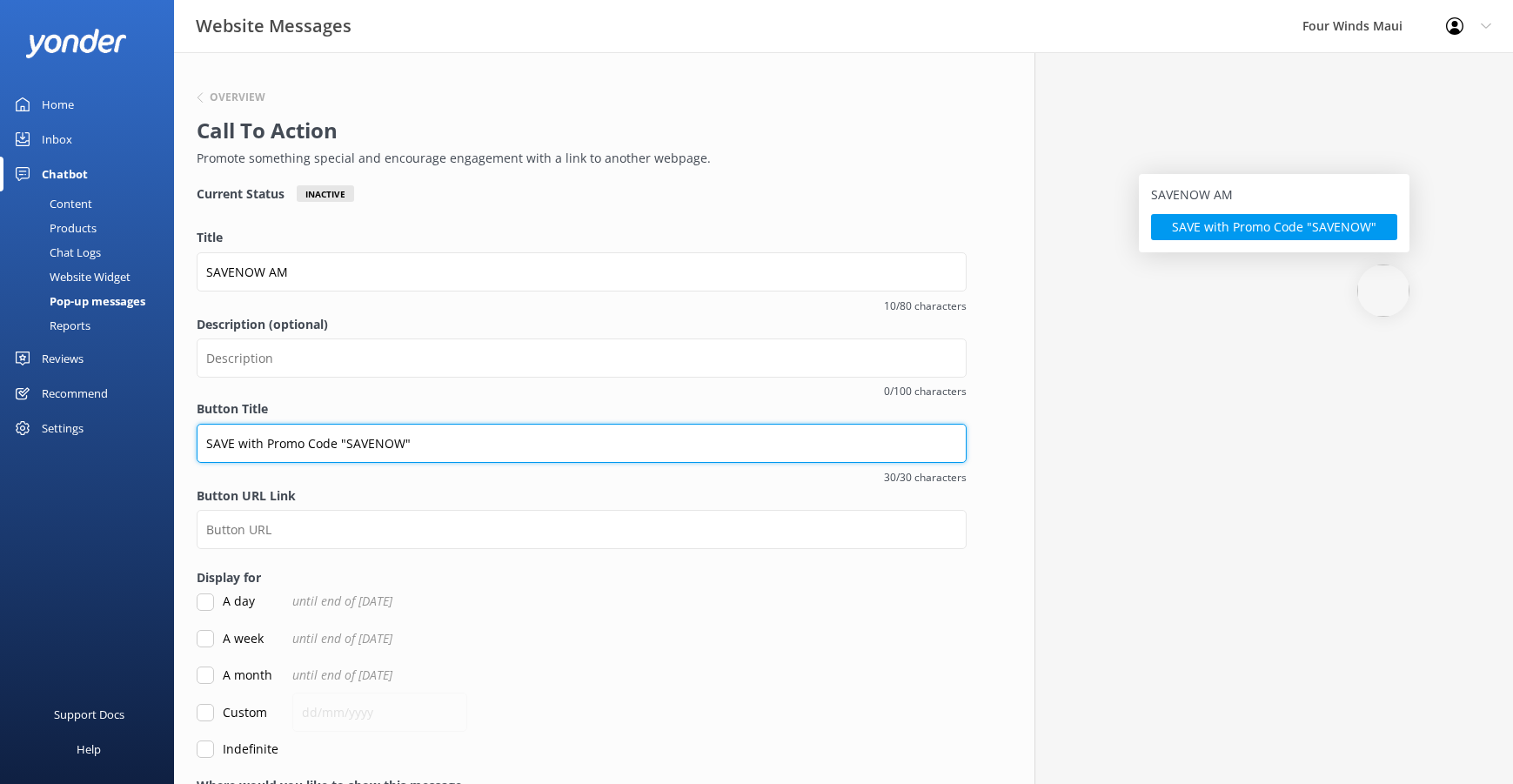
click at [432, 437] on input "SAVE with Promo Code "SAVENOW"" at bounding box center [581, 443] width 770 height 39
drag, startPoint x: 419, startPoint y: 449, endPoint x: -74, endPoint y: 410, distance: 494.5
click at [0, 410] on html "Website Messages Four Winds Maui Profile Settings Logout Home Inbox Chatbot Con…" at bounding box center [756, 460] width 1513 height 919
paste input "text"
click at [237, 450] on input "SAVE with Code "SAVENOW"" at bounding box center [581, 443] width 770 height 39
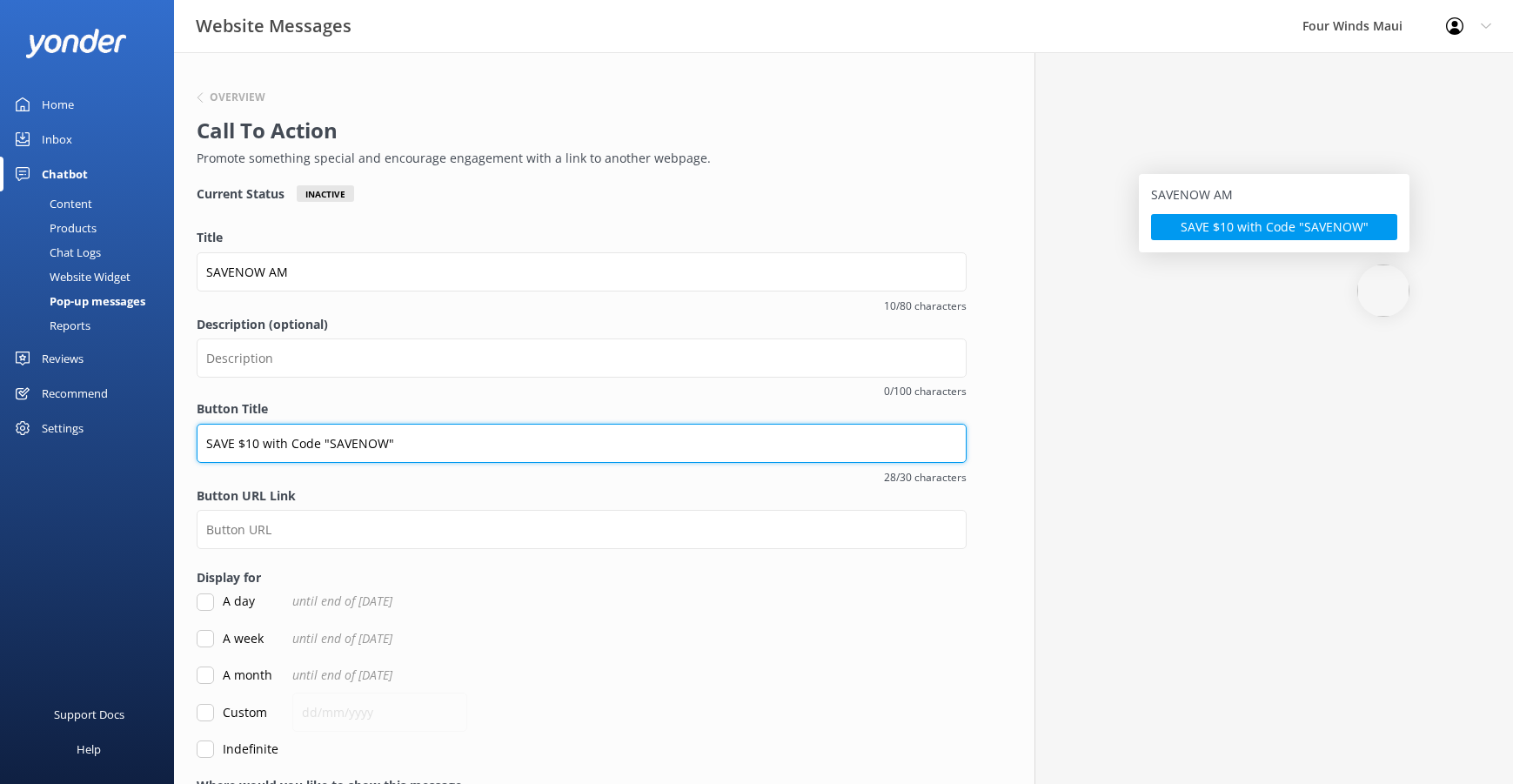
type input "SAVE $10 with Code "SAVENOW""
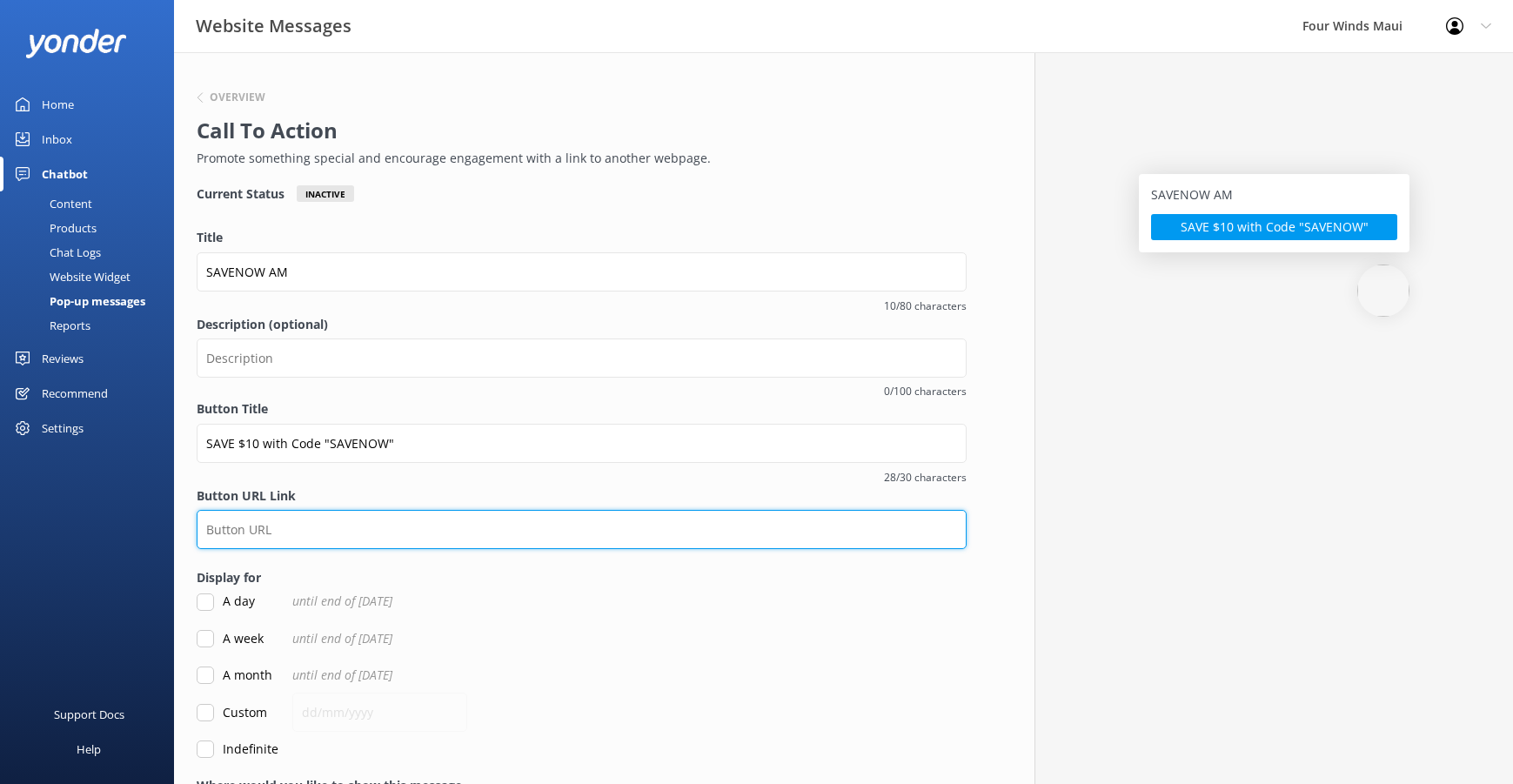
click at [354, 521] on input "Button URL Link" at bounding box center [581, 529] width 770 height 39
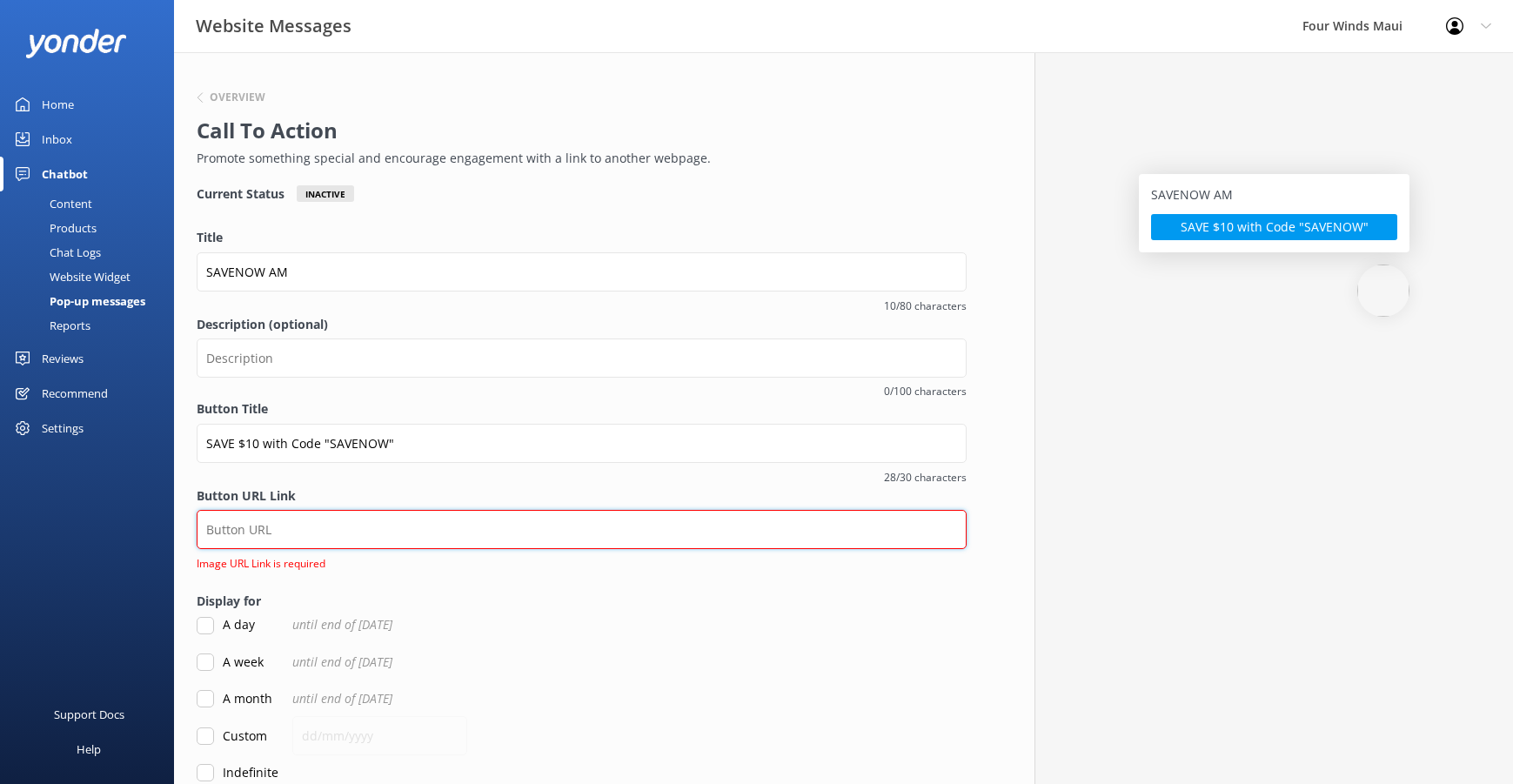
paste input "[URL][DOMAIN_NAME]"
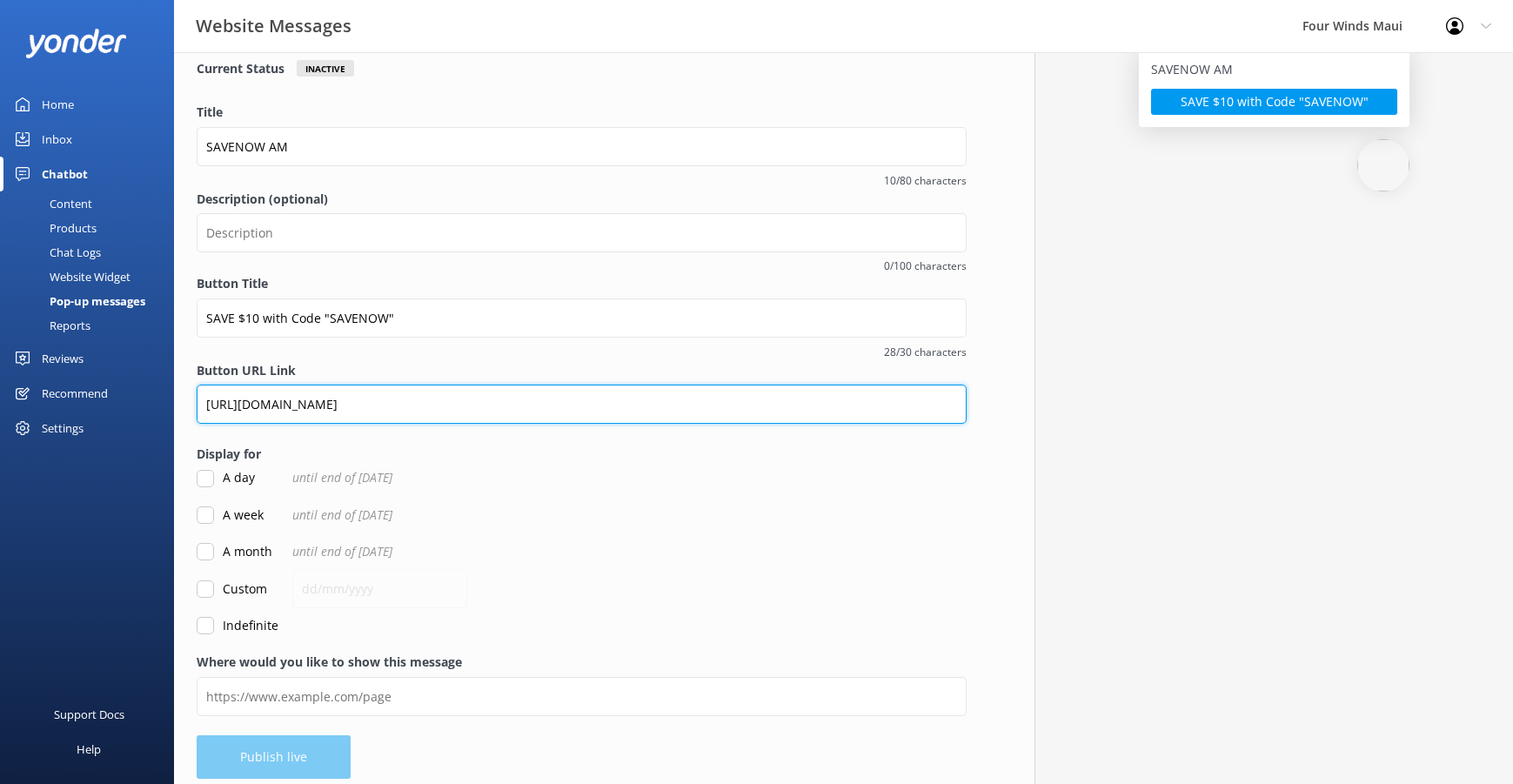
scroll to position [137, 0]
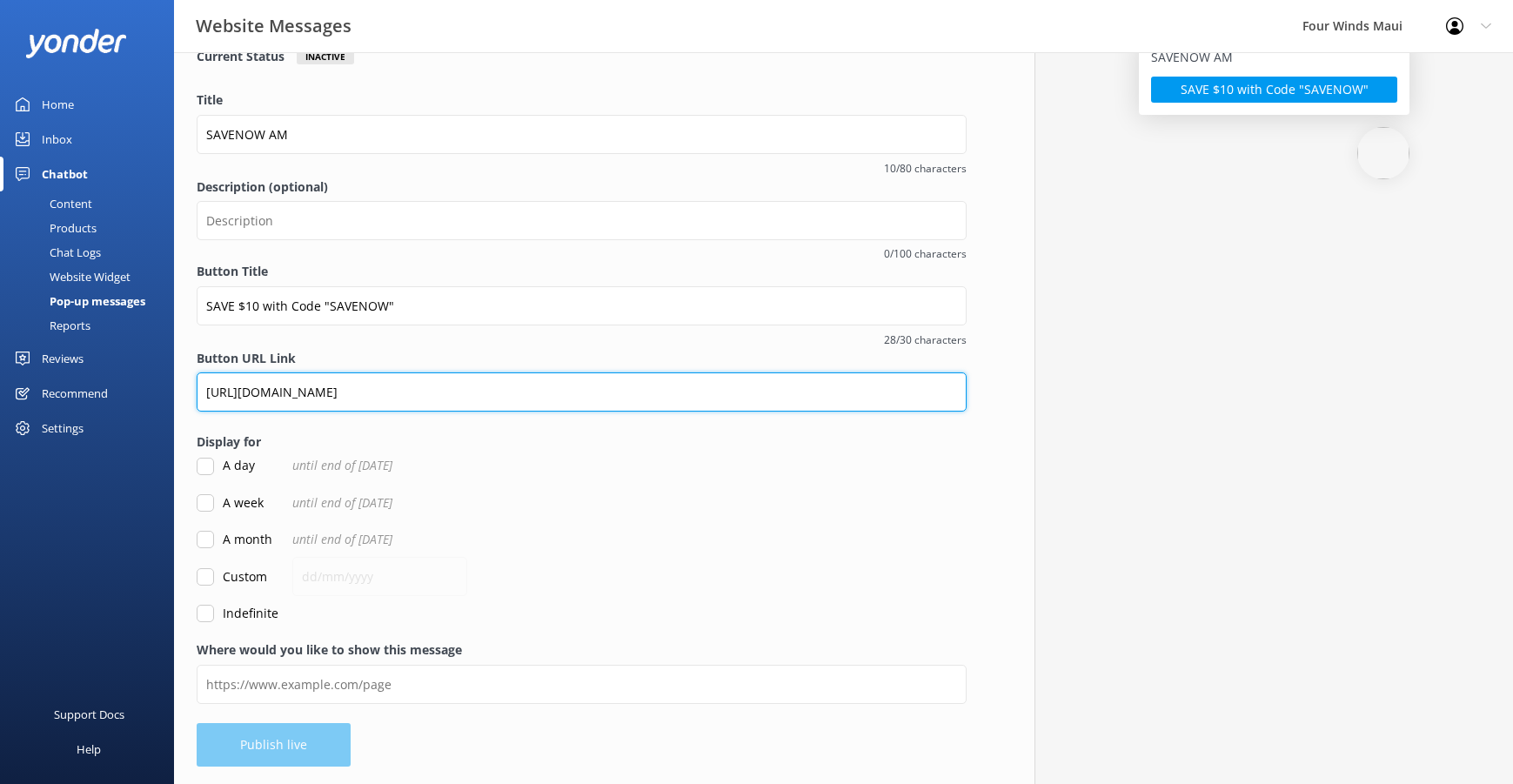
type input "[URL][DOMAIN_NAME]"
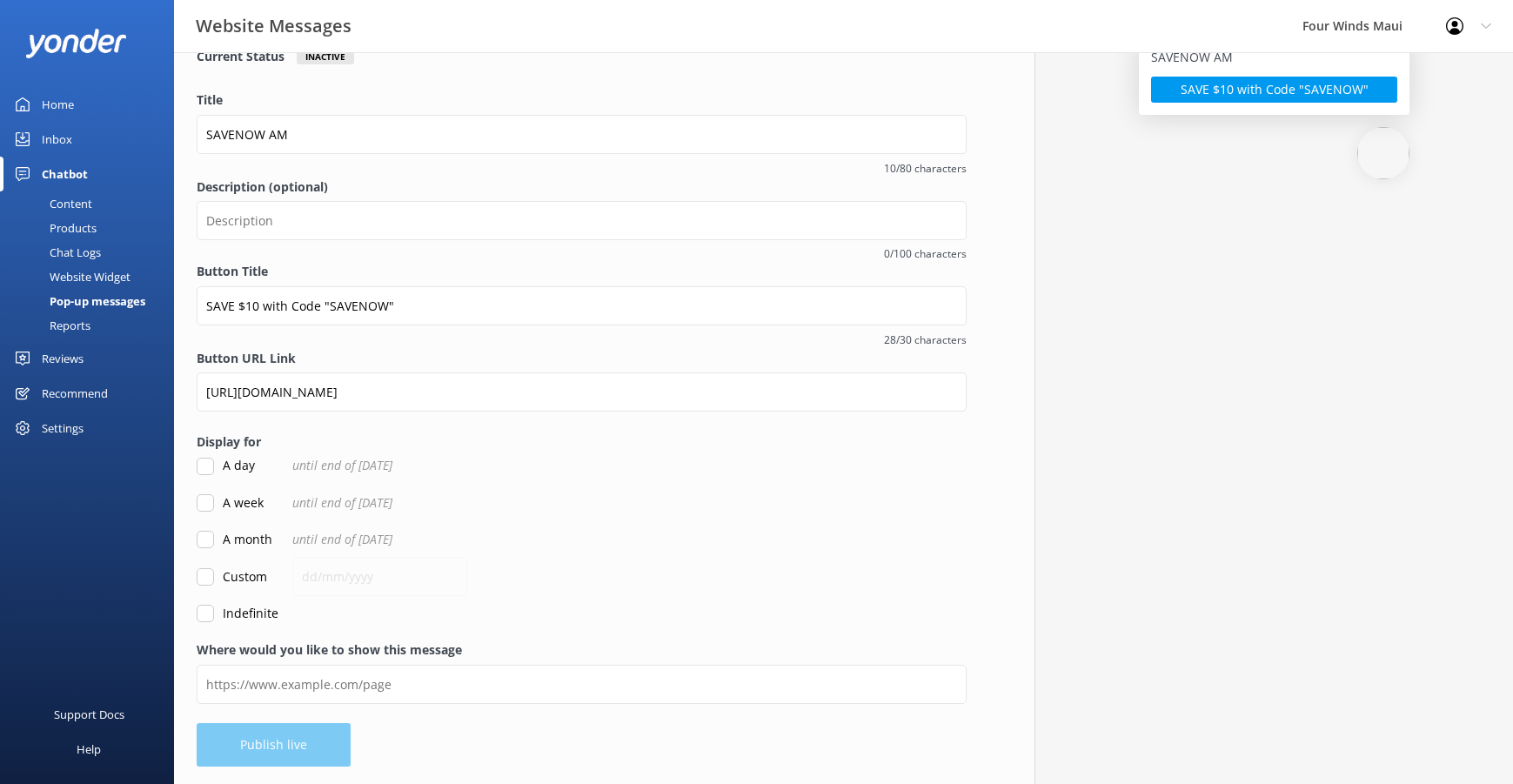
click at [210, 541] on input "A month" at bounding box center [205, 539] width 17 height 17
checkbox input "true"
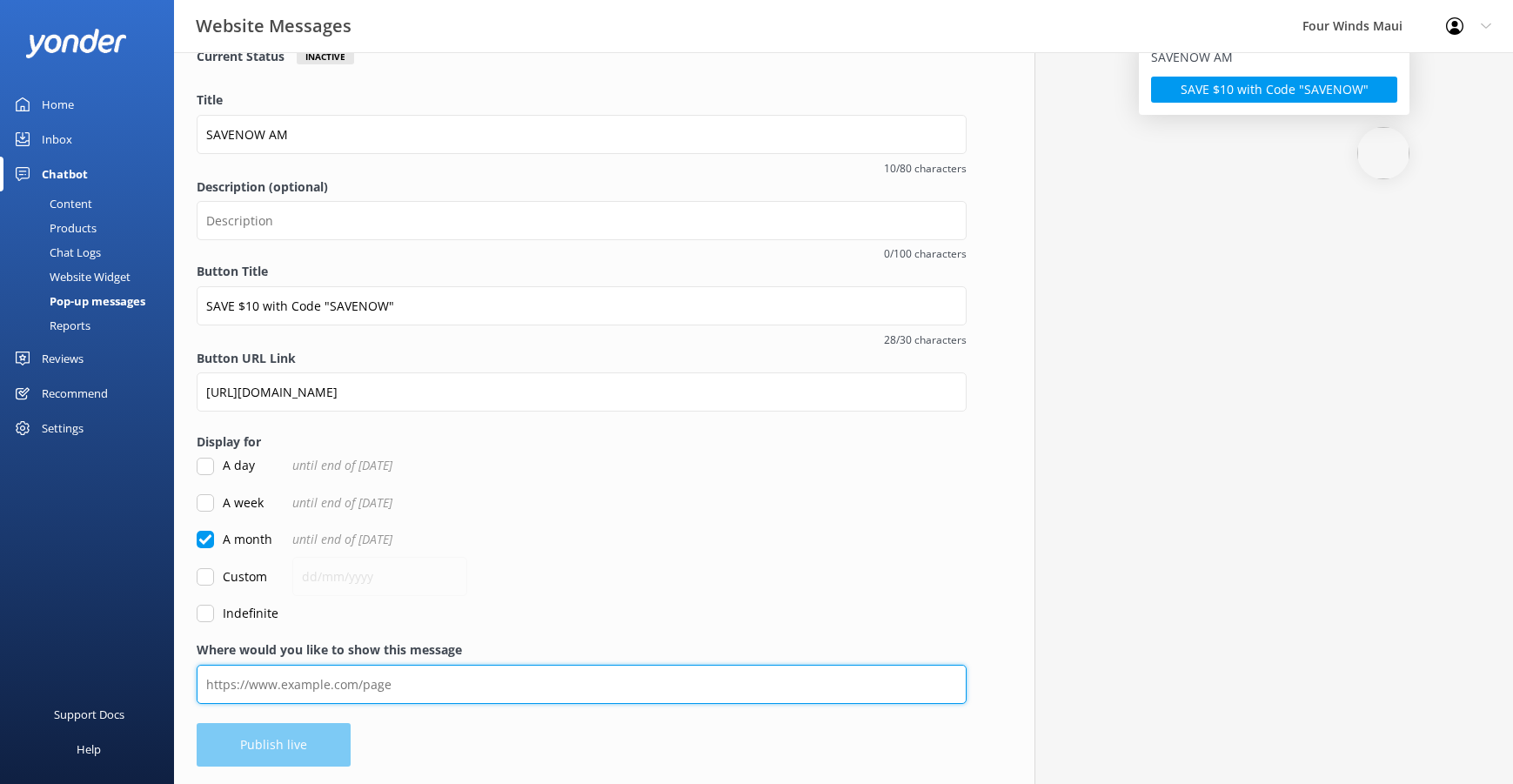
click at [483, 684] on input "Where would you like to show this message" at bounding box center [581, 684] width 770 height 39
paste input "[URL][DOMAIN_NAME]"
type input "[URL][DOMAIN_NAME]"
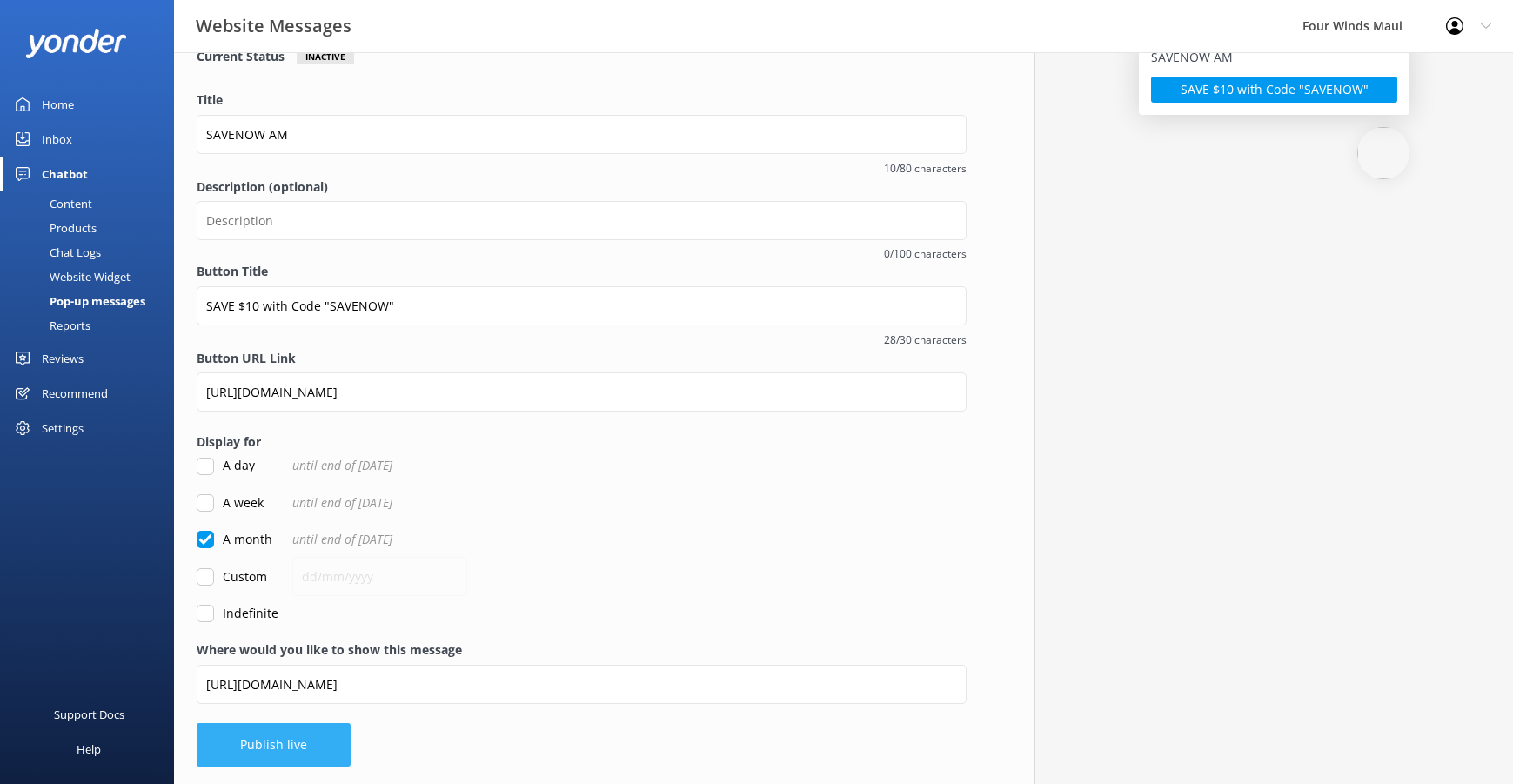
click at [312, 749] on button "Publish live" at bounding box center [273, 744] width 154 height 44
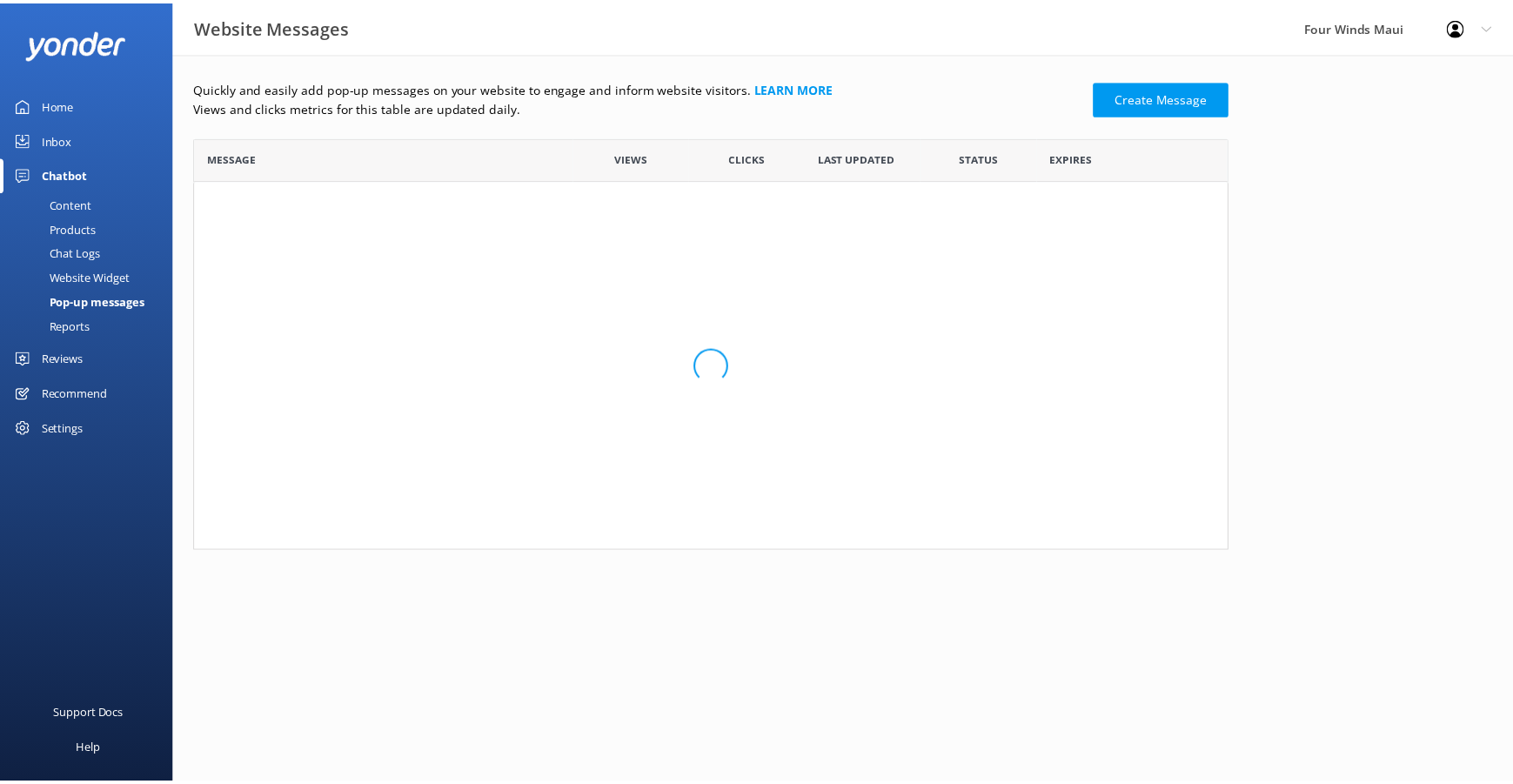
scroll to position [253, 1031]
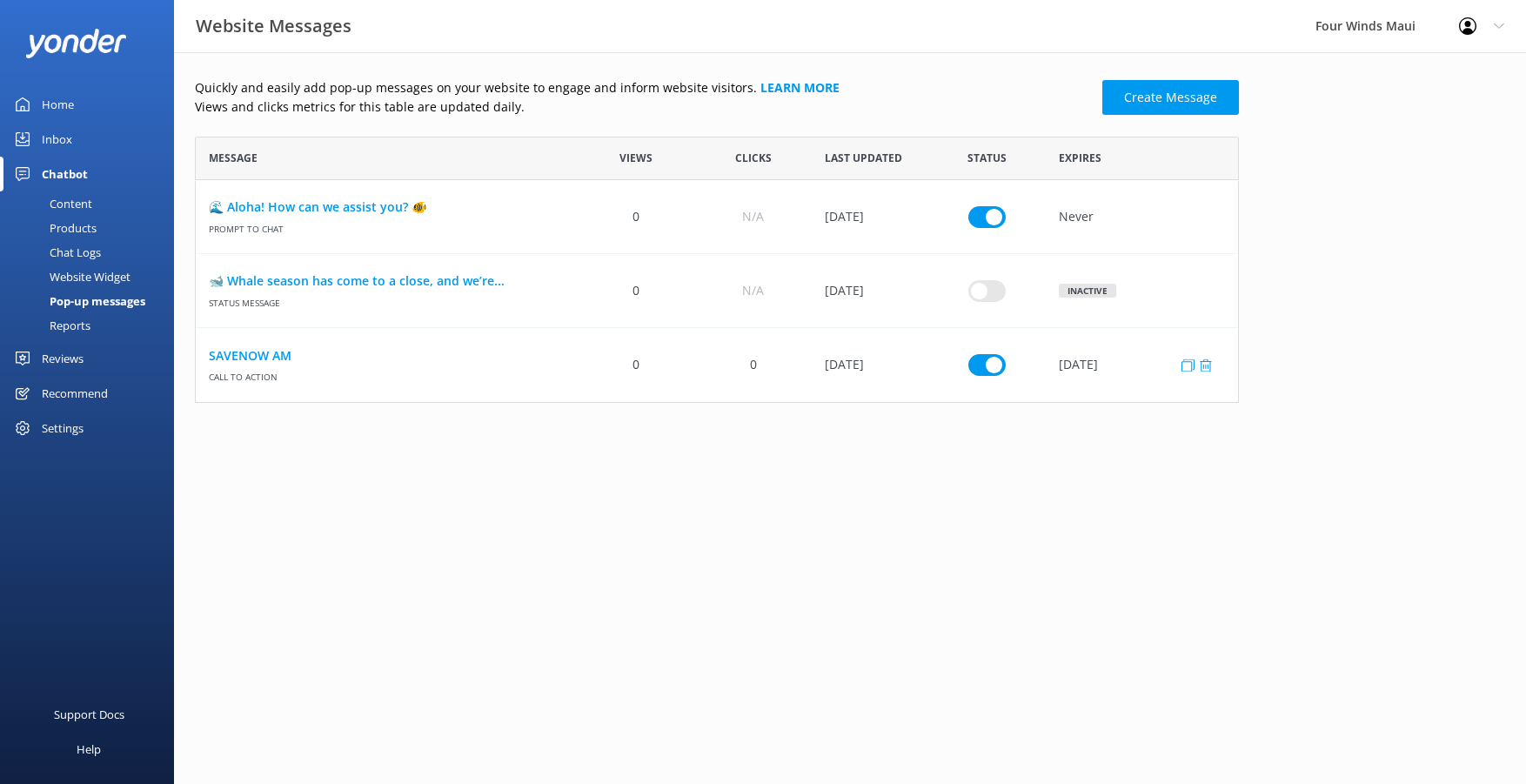
click at [1000, 227] on input "row" at bounding box center [987, 216] width 37 height 21
checkbox input "false"
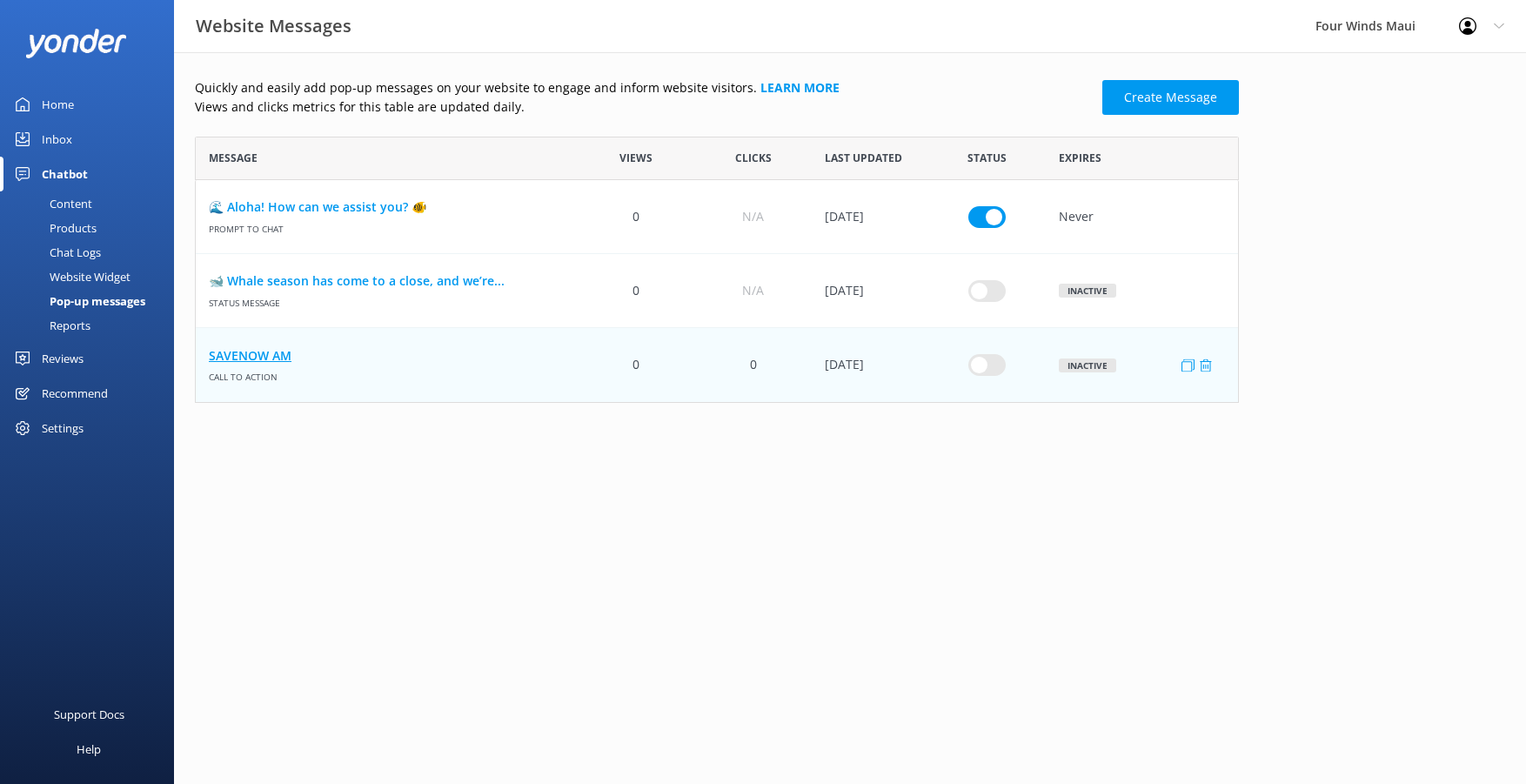
click at [287, 358] on link "SAVENOW AM" at bounding box center [387, 356] width 356 height 19
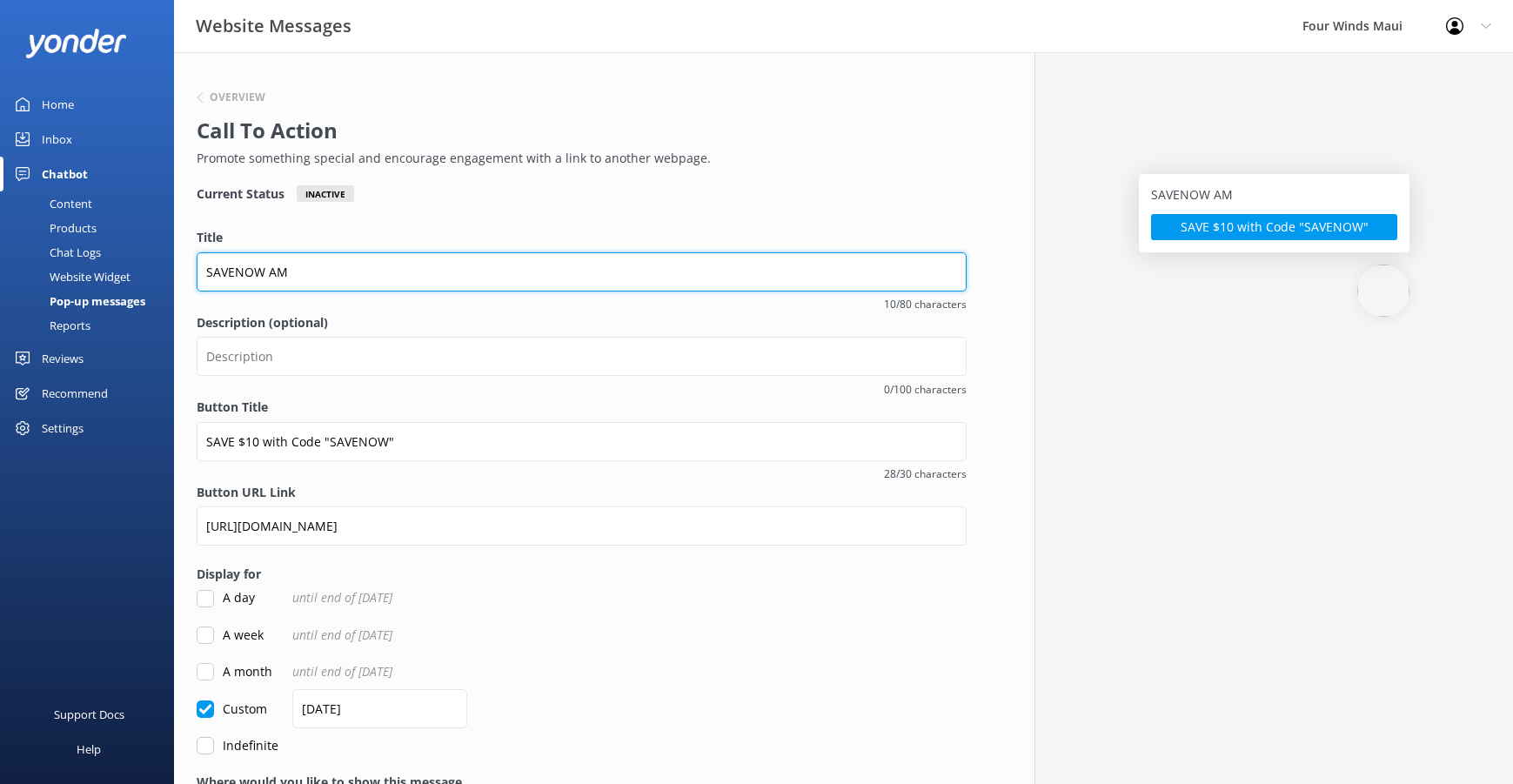
drag, startPoint x: 375, startPoint y: 263, endPoint x: -19, endPoint y: 268, distance: 394.0
click at [0, 268] on html "Website Messages Four Winds Maui Profile Settings Logout Home Inbox Chatbot Con…" at bounding box center [756, 485] width 1513 height 970
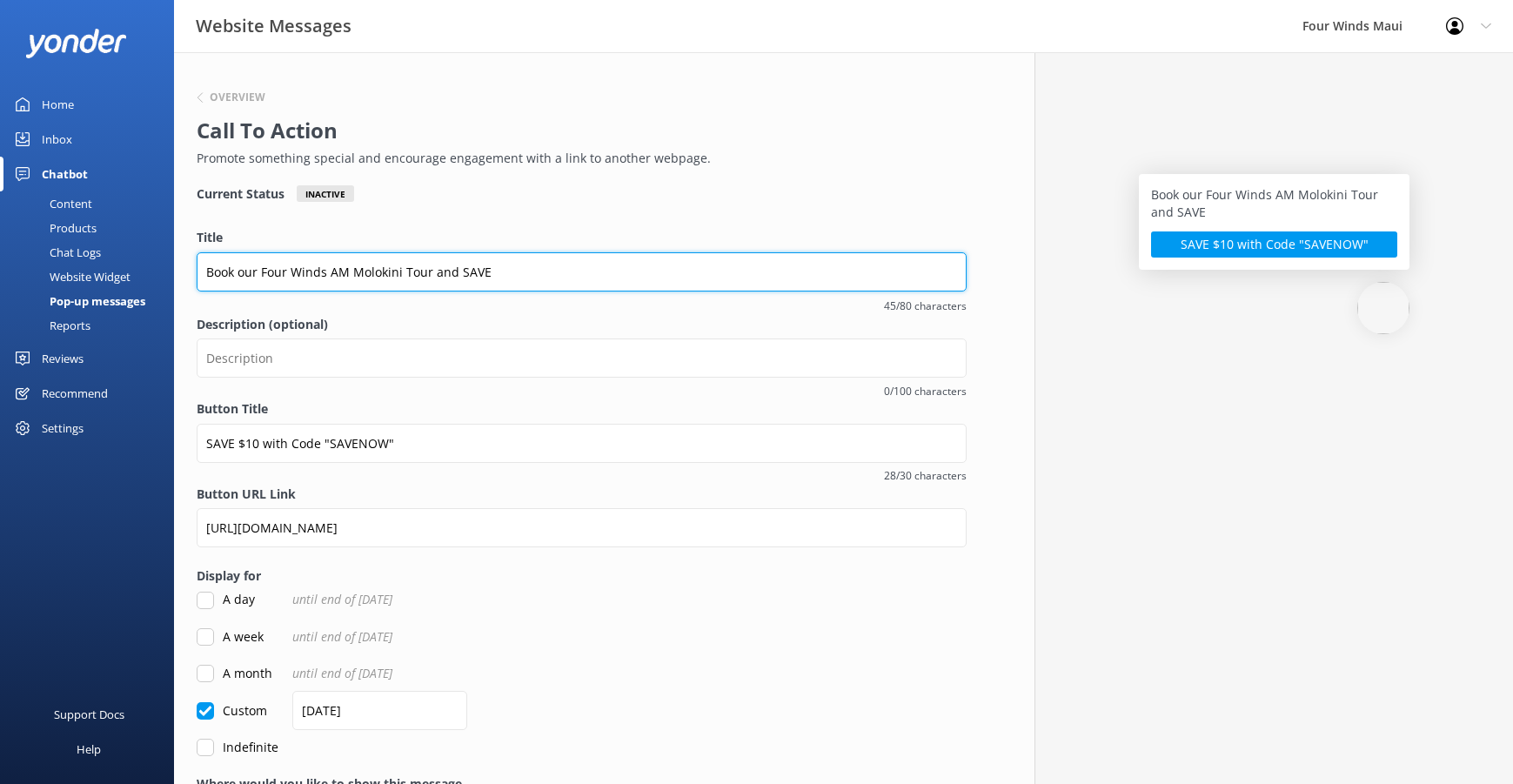
click at [544, 271] on input "Book our Four Winds AM Molokini Tour and SAVE" at bounding box center [581, 272] width 770 height 39
click at [208, 263] on input "Book our Four Winds AM Molokini Tour!" at bounding box center [581, 272] width 770 height 39
paste input "🤿"
type input "🤿 Book our Four Winds AM Molokini Tour!"
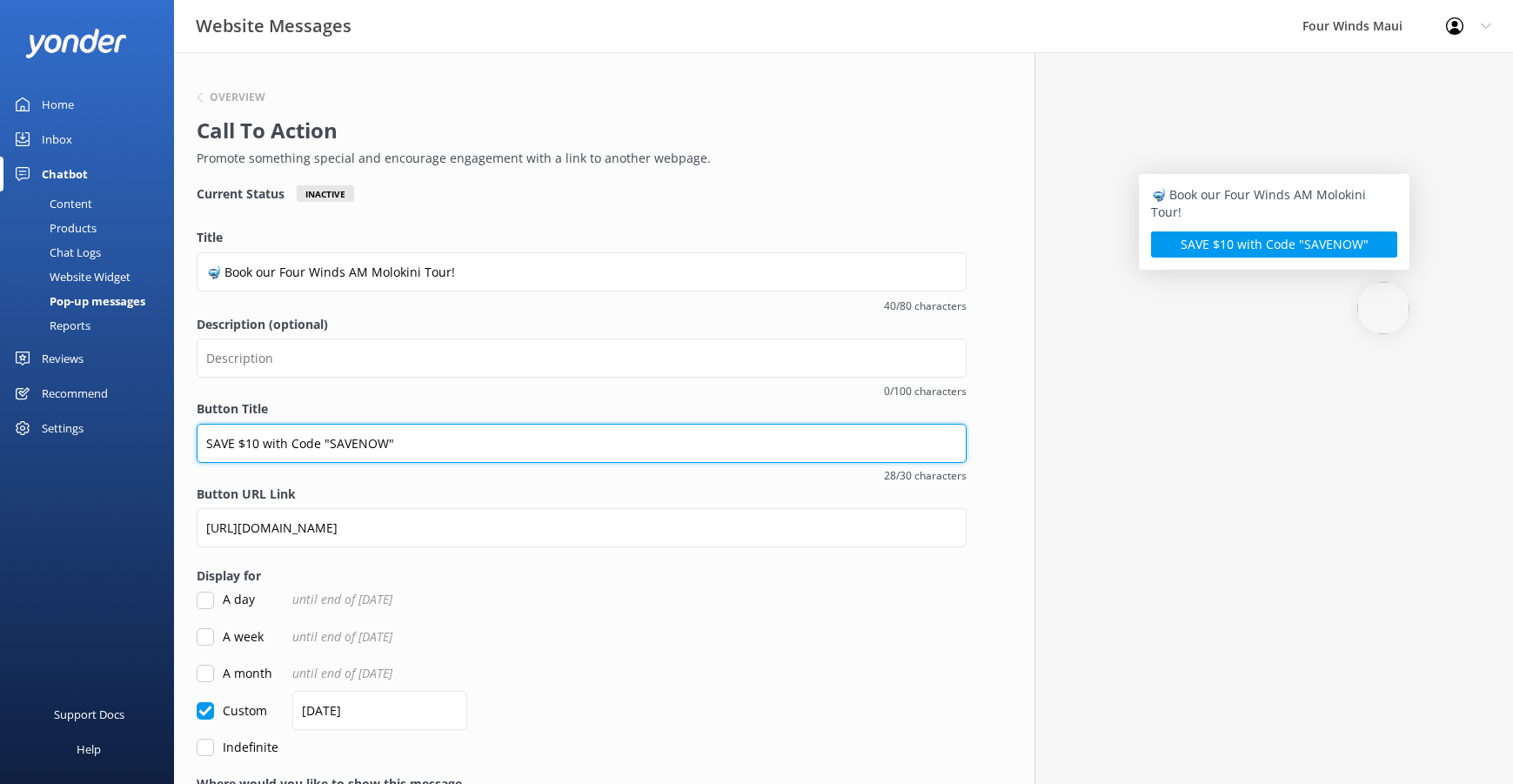
click at [207, 435] on input "SAVE $10 with Code "SAVENOW"" at bounding box center [581, 443] width 770 height 39
paste input "🏷"
paste input "text"
type input "SAVE $10 with Code "SAVENOW""
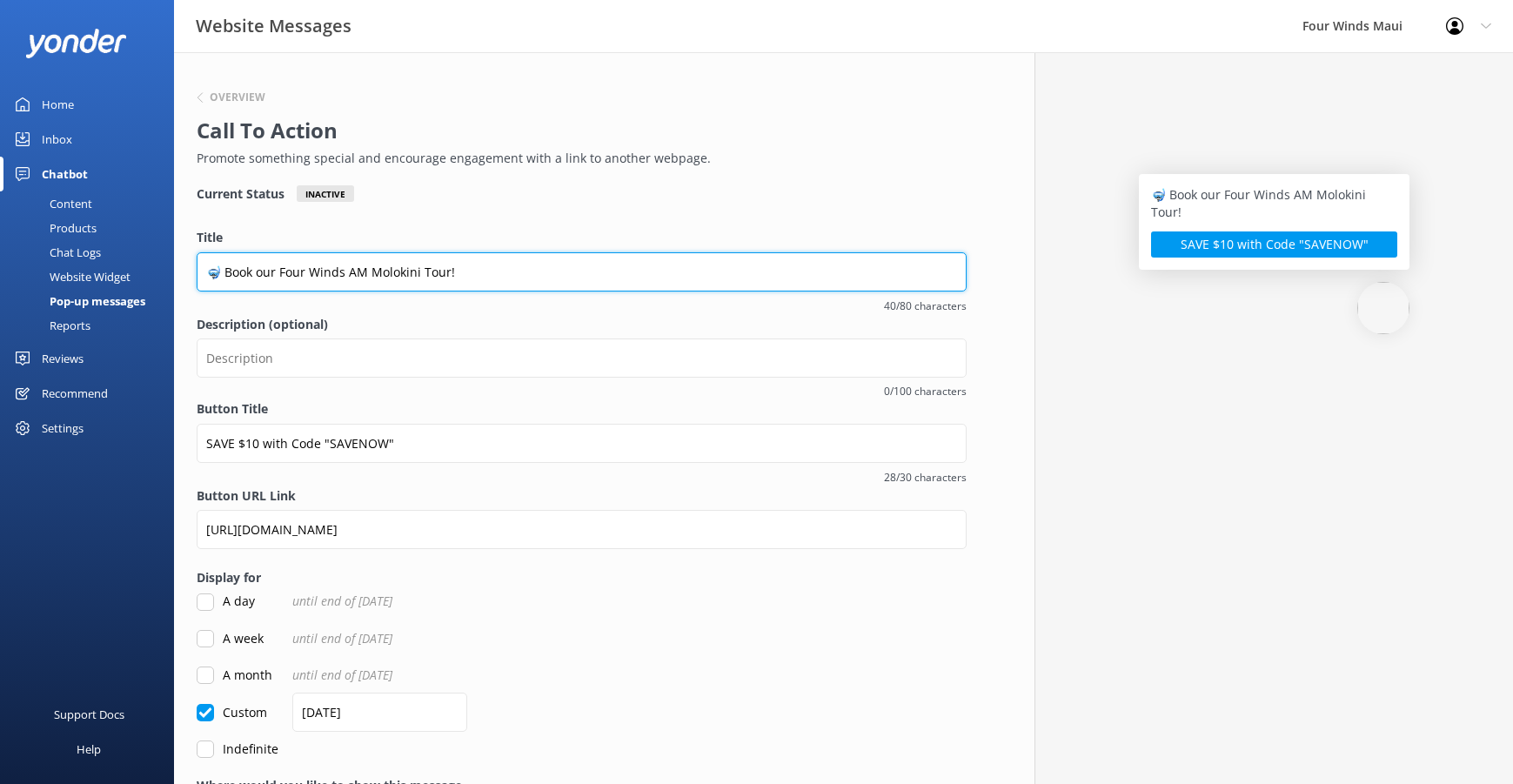
click at [500, 269] on input "🤿 Book our Four Winds AM Molokini Tour!" at bounding box center [581, 272] width 770 height 39
paste input "🐟"
type input "🤿 Book our Four Winds AM Molokini Tour! 🐟"
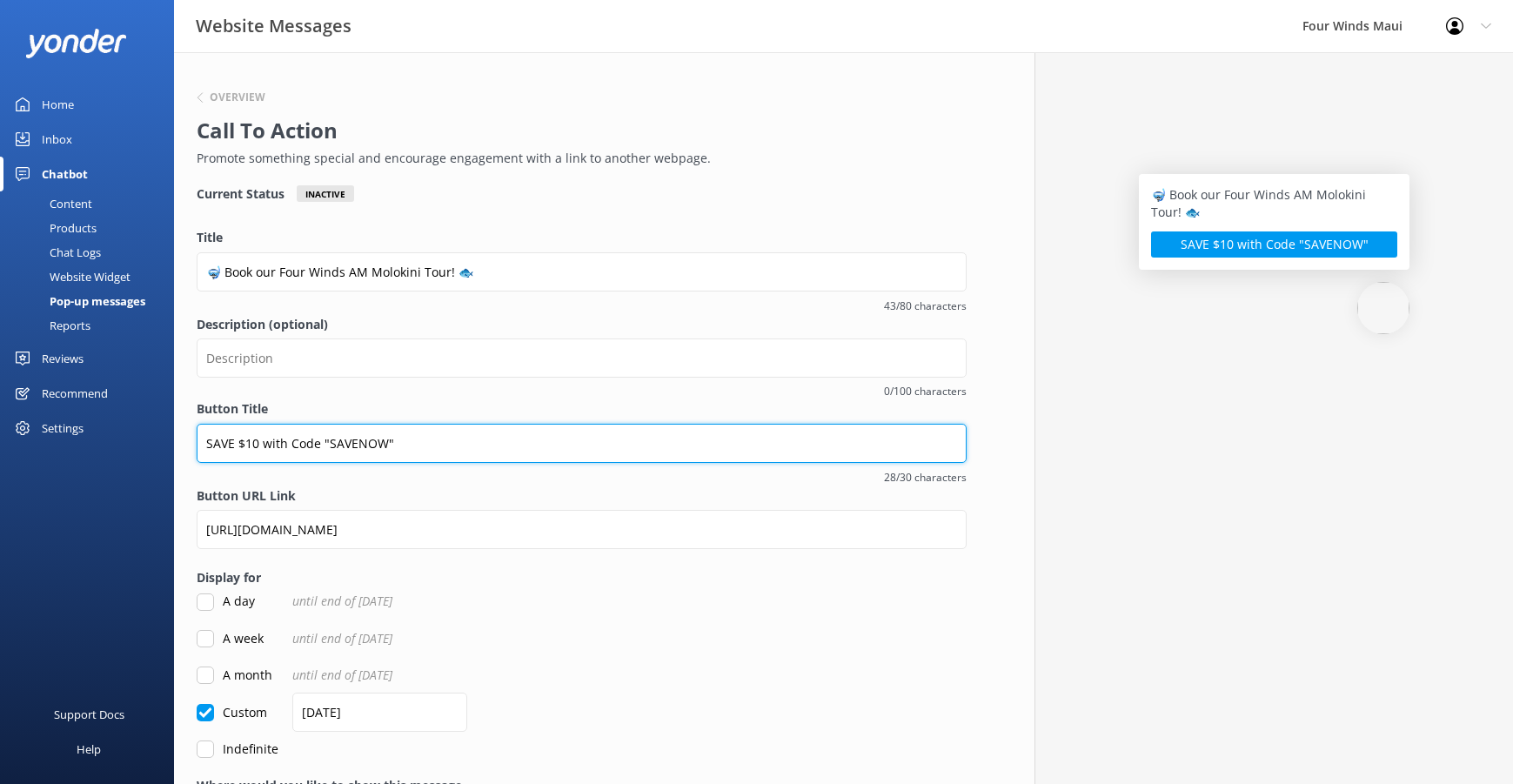
click at [206, 445] on input "SAVE $10 with Code "SAVENOW"" at bounding box center [581, 443] width 770 height 39
paste input "text"
type input "SAVE $10 with Code "SAVENOW""
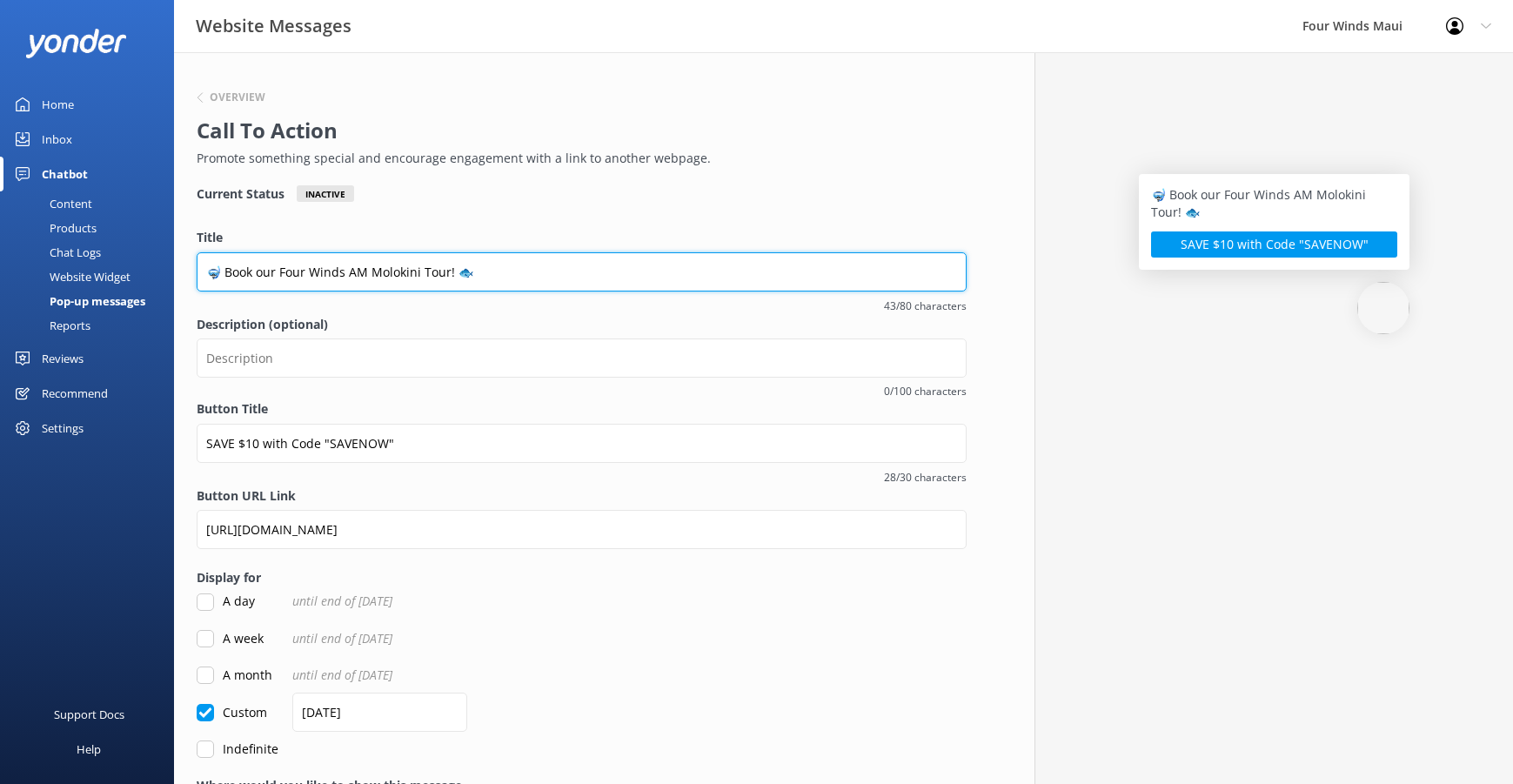
drag, startPoint x: 365, startPoint y: 274, endPoint x: 349, endPoint y: 274, distance: 16.0
click at [349, 274] on input "🤿 Book our Four Winds AM Molokini Tour! 🐟" at bounding box center [581, 272] width 770 height 39
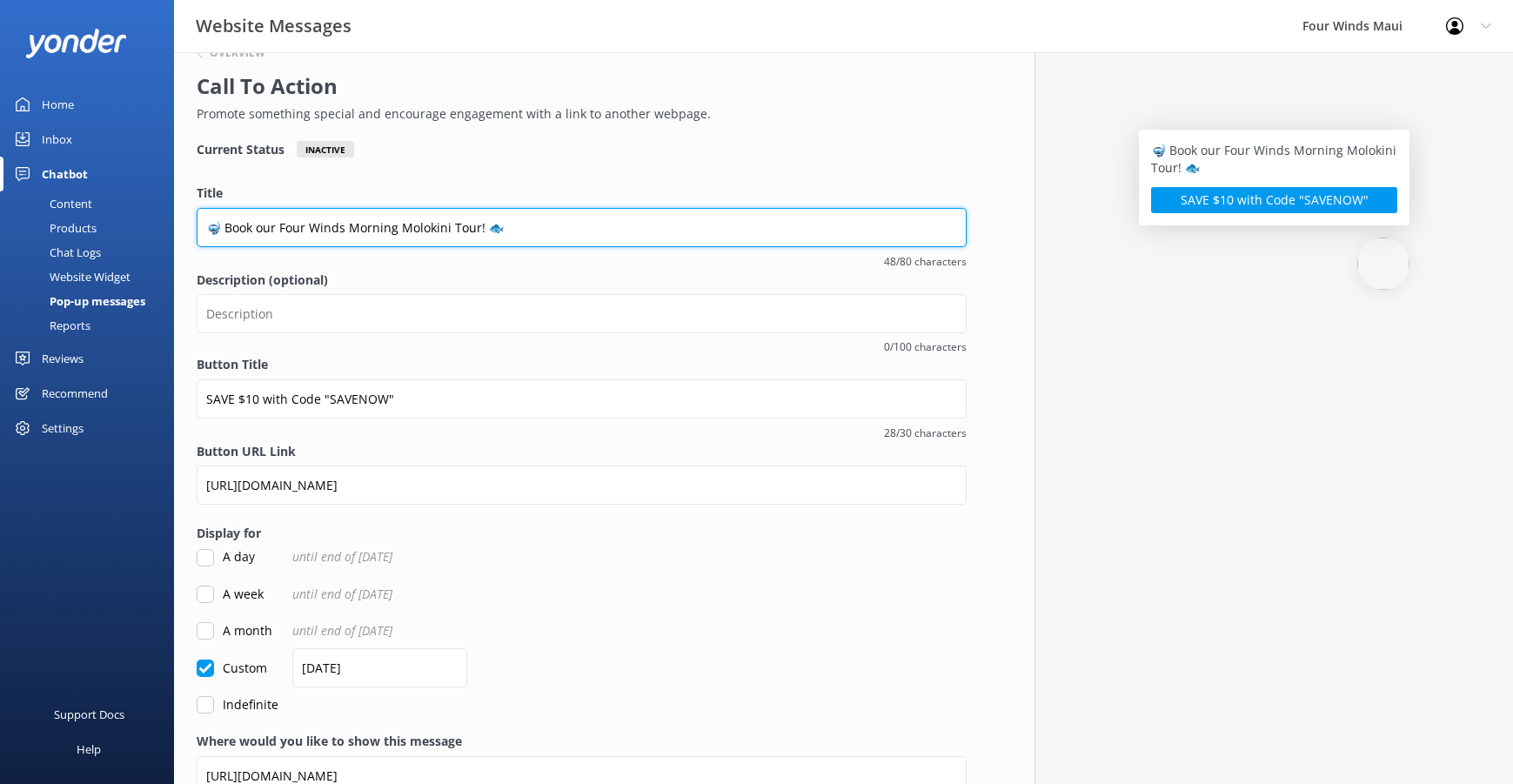
scroll to position [174, 0]
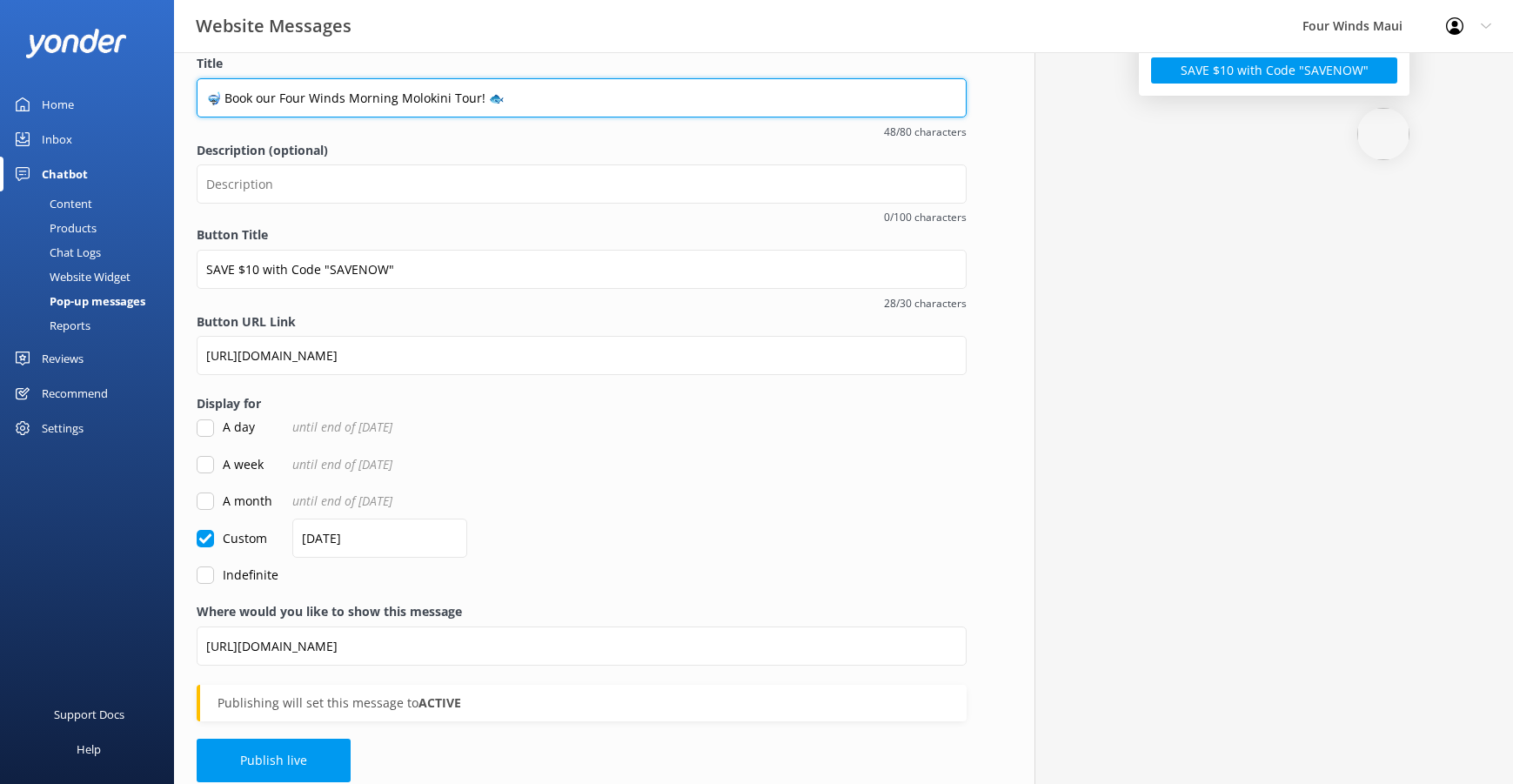
type input "🤿 Book our Four Winds Morning Molokini Tour! 🐟"
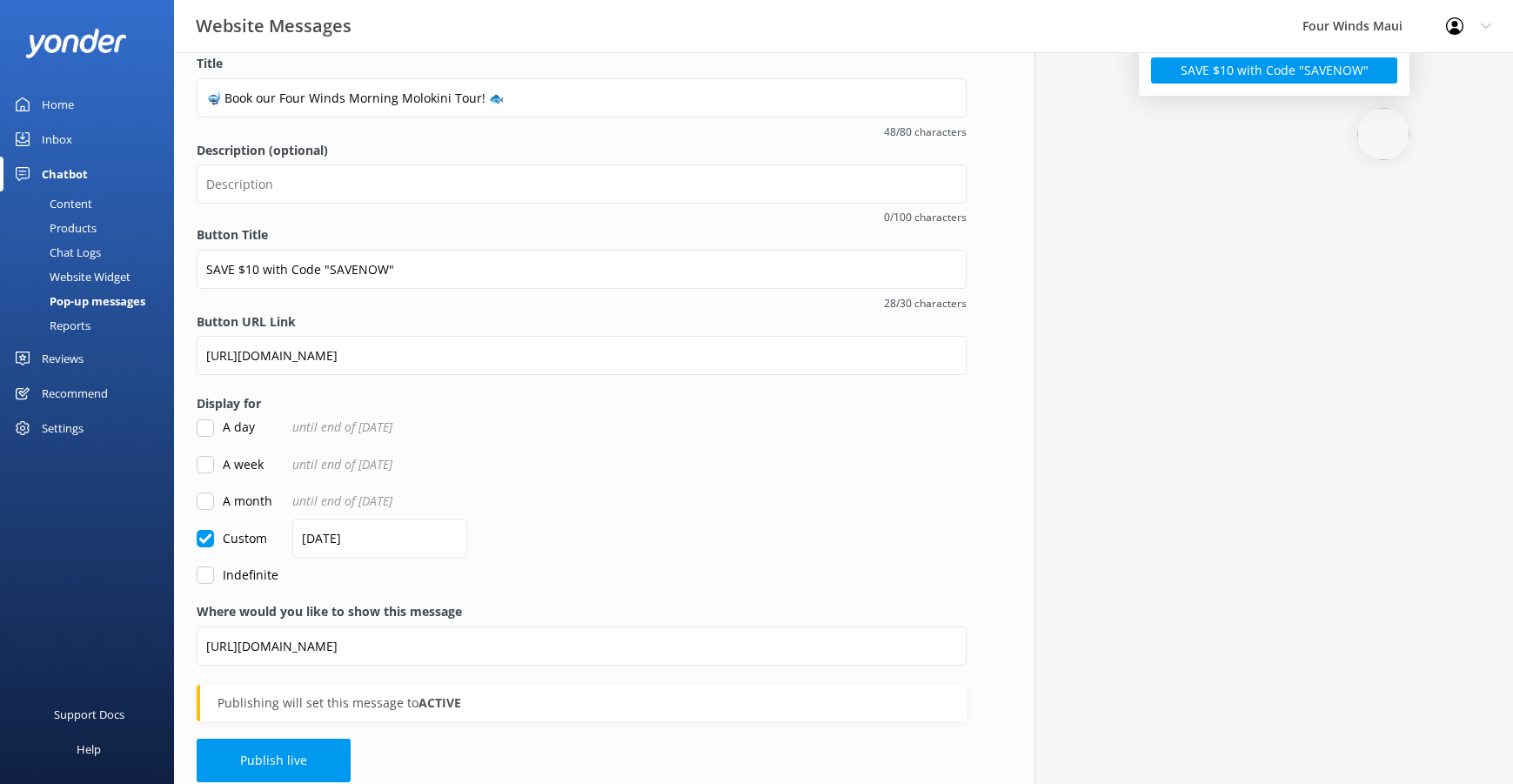
click at [204, 501] on input "A month" at bounding box center [205, 501] width 17 height 17
checkbox input "true"
checkbox input "false"
click at [314, 763] on button "Publish live" at bounding box center [273, 760] width 154 height 44
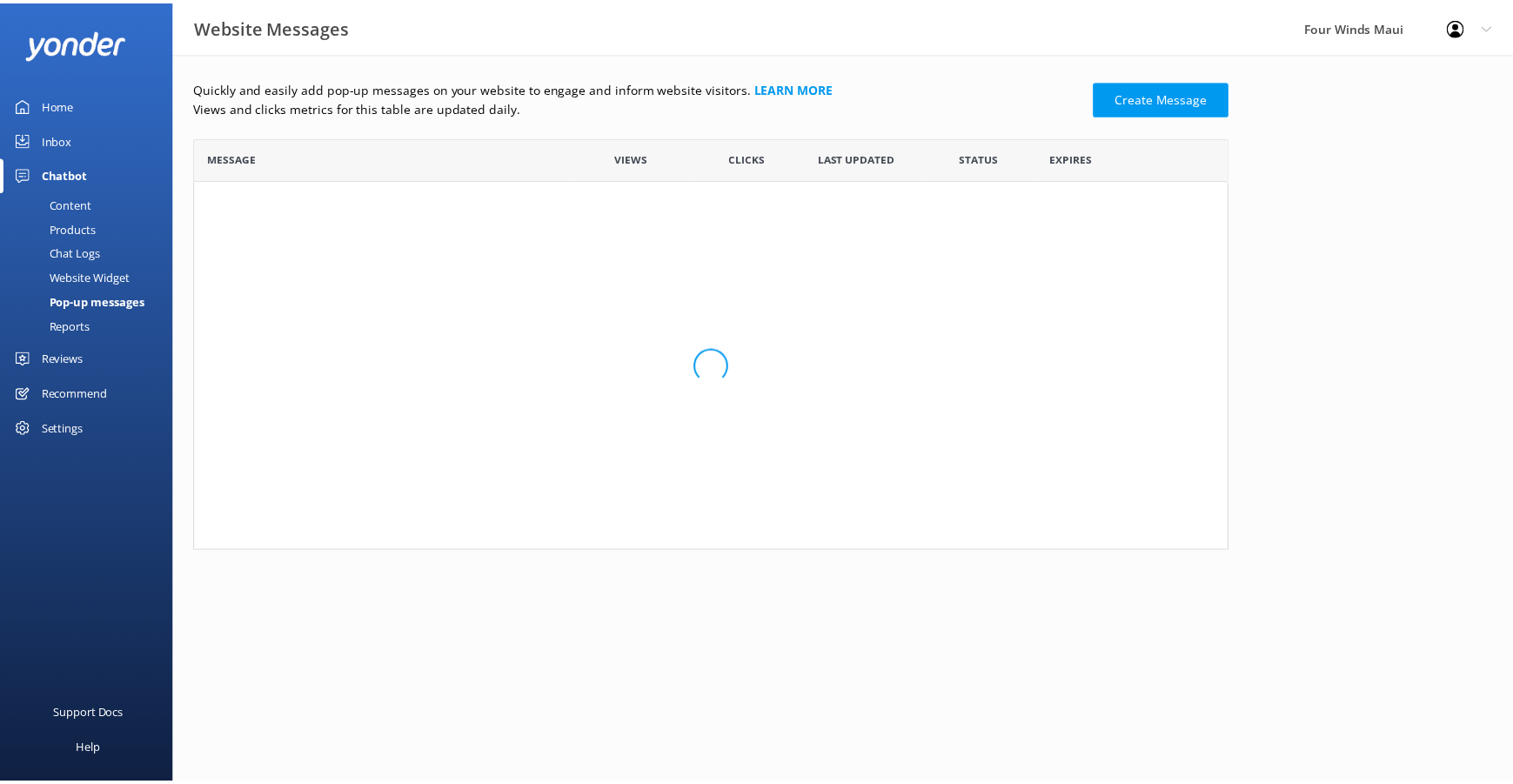
scroll to position [253, 1031]
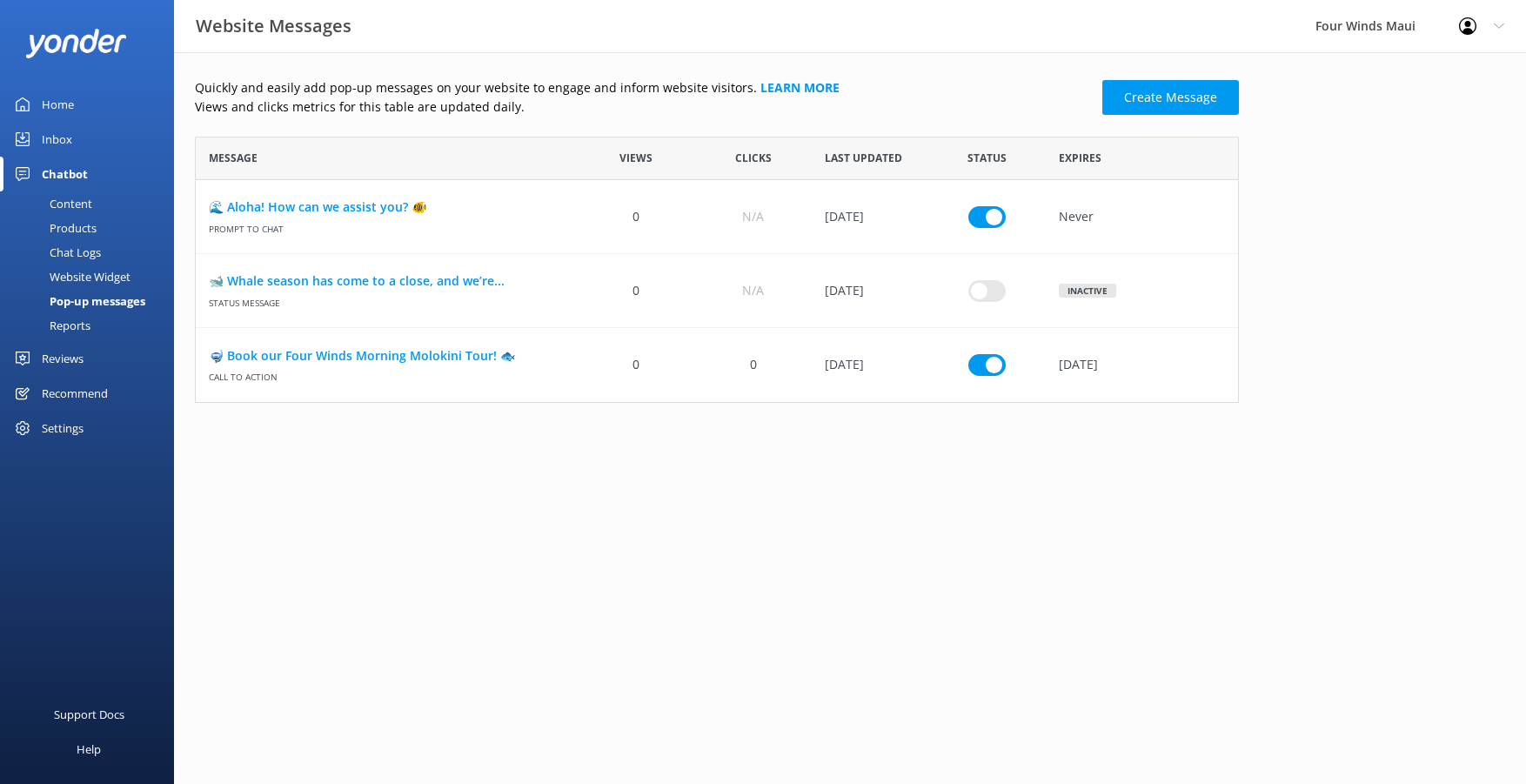
click at [297, 360] on link "🤿 Book our Four Winds Morning Molokini Tour! 🐟" at bounding box center [387, 356] width 356 height 19
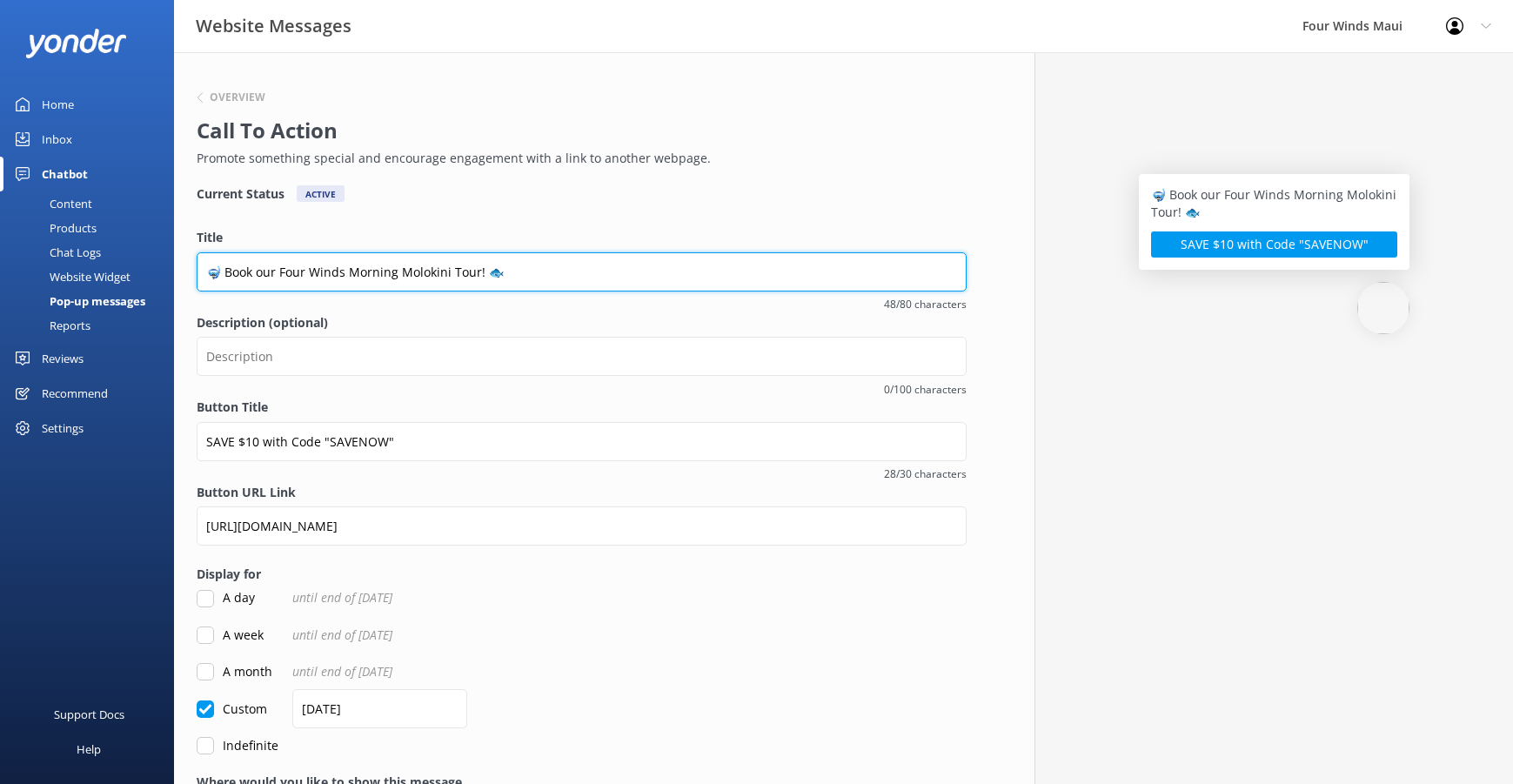
click at [519, 278] on input "🤿 Book our Four Winds Morning Molokini Tour! 🐟" at bounding box center [581, 272] width 770 height 39
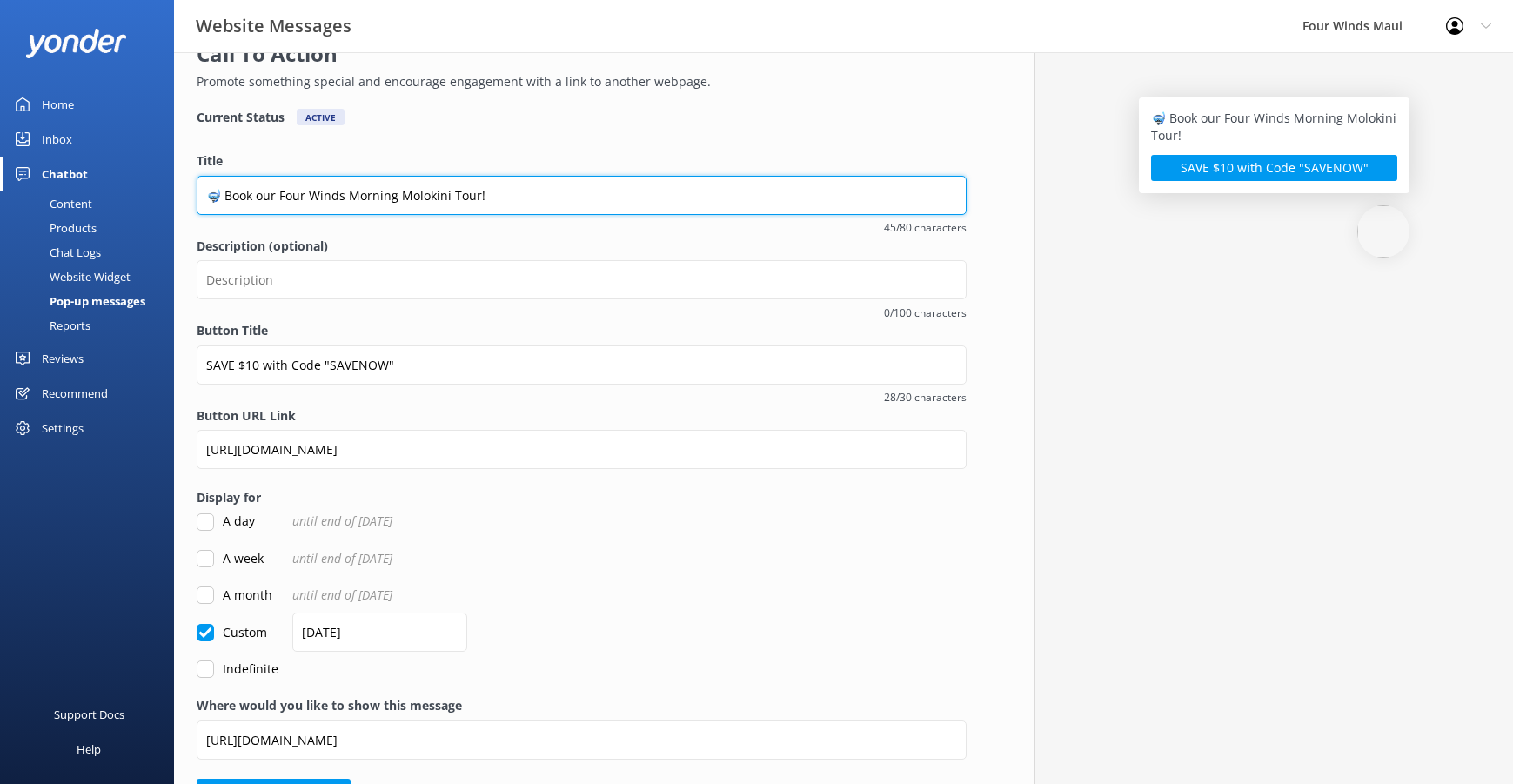
scroll to position [132, 0]
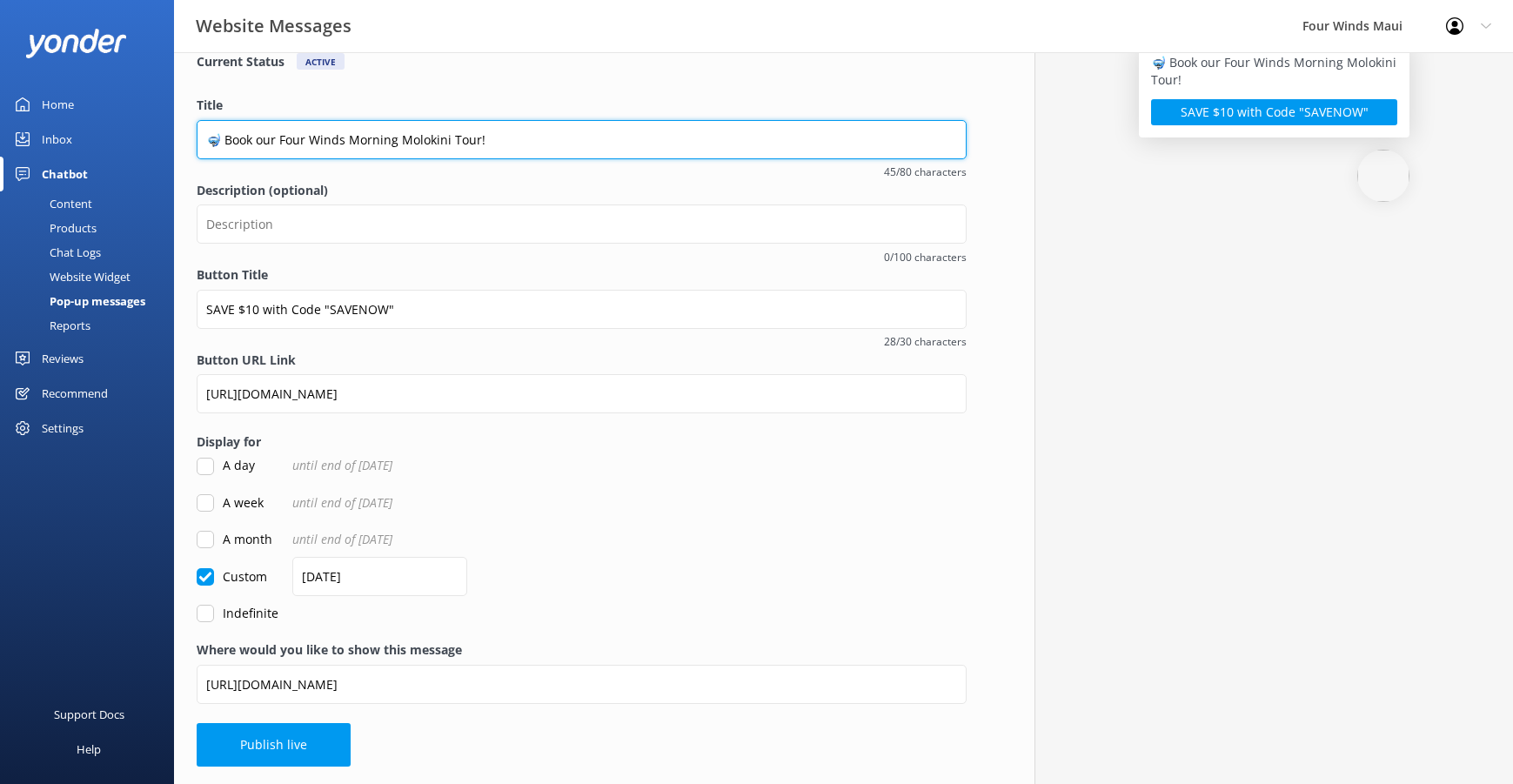
type input "🤿 Book our Four Winds Morning Molokini Tour!"
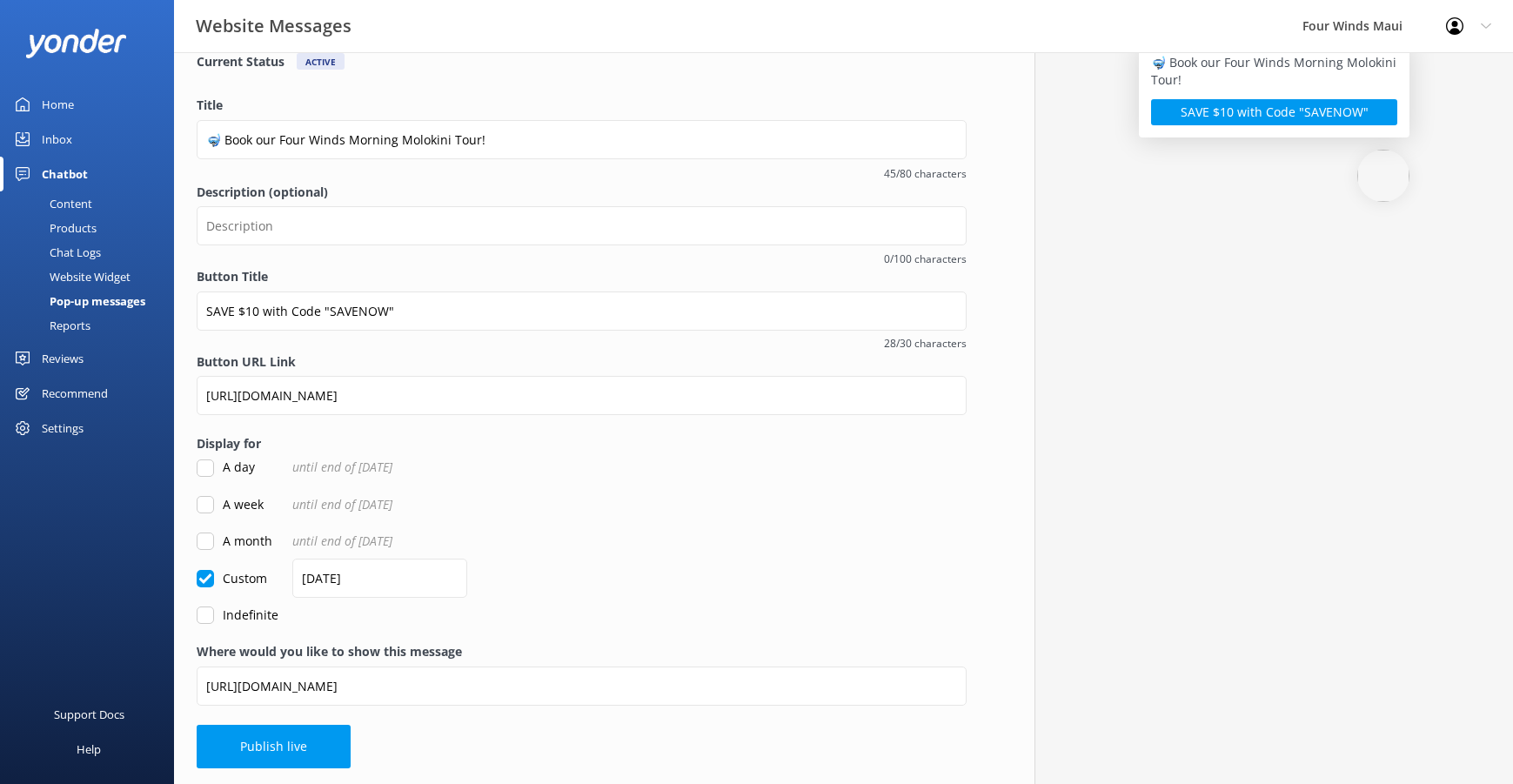
click at [206, 537] on input "A month" at bounding box center [205, 541] width 17 height 17
checkbox input "true"
checkbox input "false"
click at [254, 742] on button "Publish live" at bounding box center [273, 746] width 154 height 44
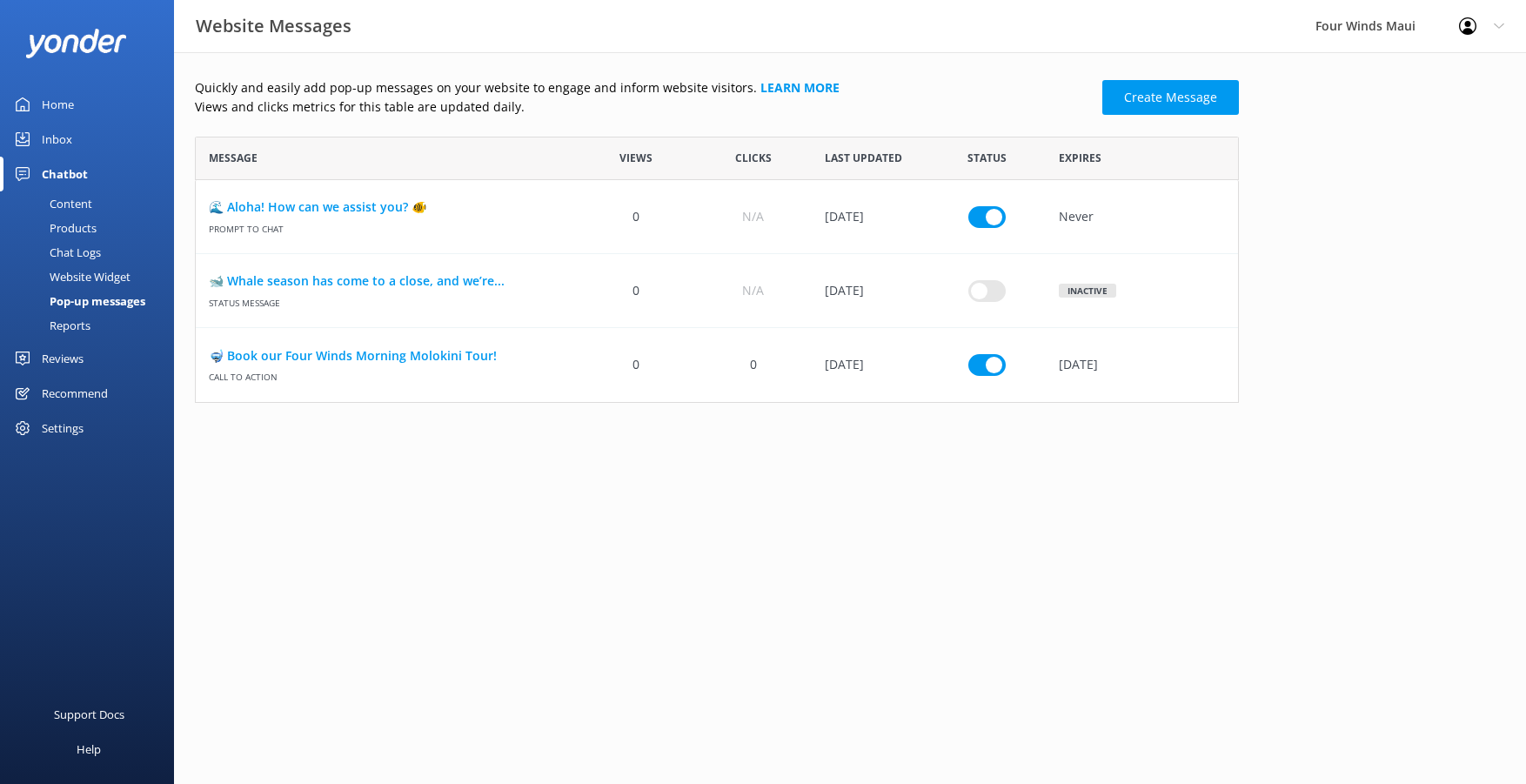
scroll to position [253, 1031]
click at [994, 227] on input "row" at bounding box center [987, 216] width 37 height 21
checkbox input "false"
